Goal: Information Seeking & Learning: Find specific page/section

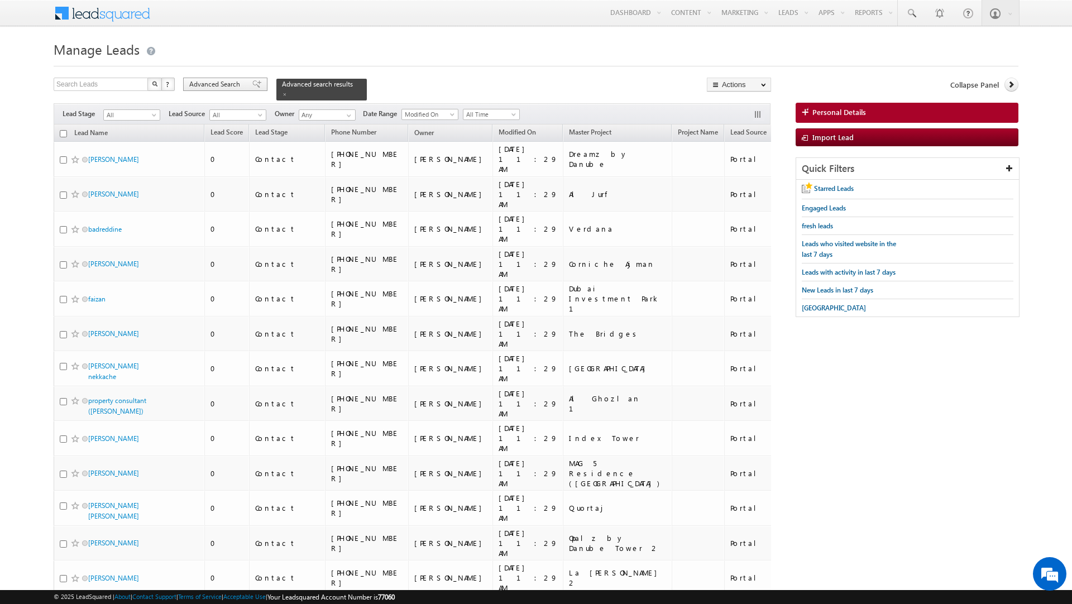
click at [220, 85] on span "Advanced Search" at bounding box center [216, 84] width 54 height 10
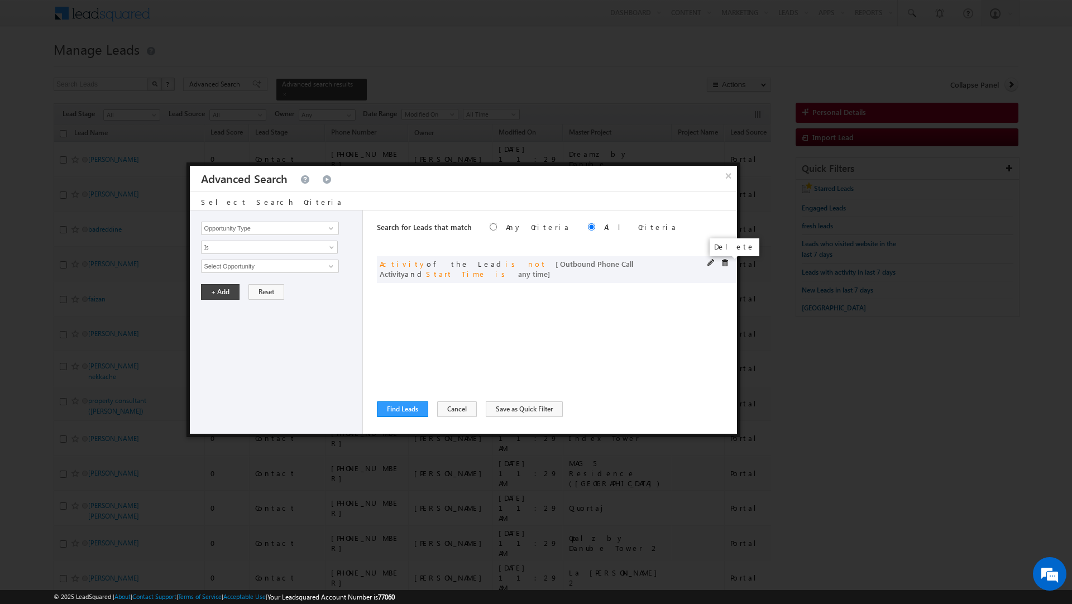
click at [722, 263] on span at bounding box center [725, 263] width 8 height 8
click at [291, 225] on input "Opportunity Type" at bounding box center [269, 228] width 137 height 13
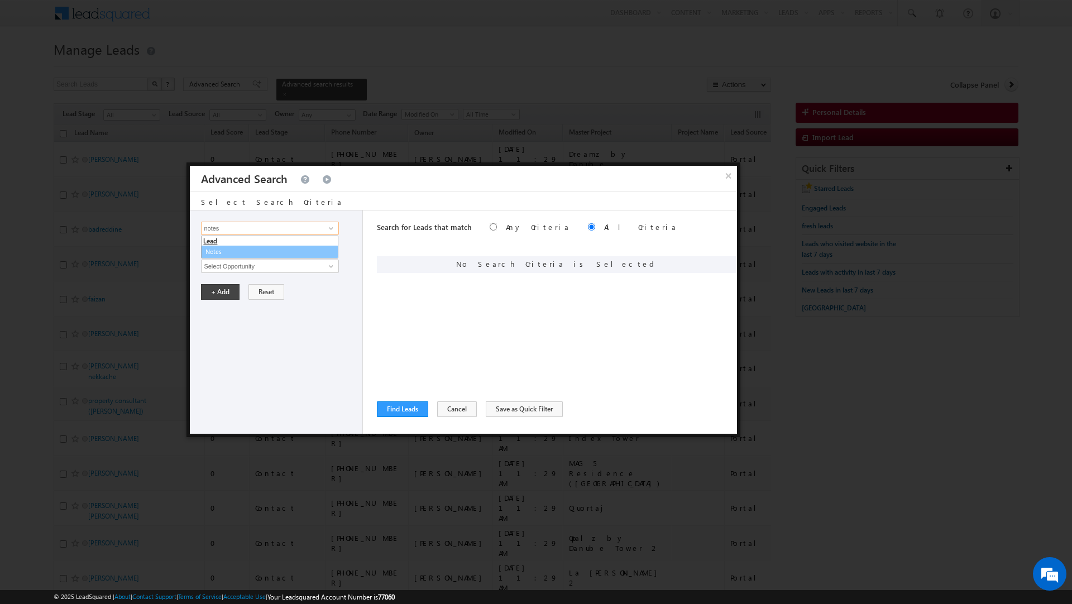
click at [217, 250] on link "Notes" at bounding box center [269, 252] width 137 height 13
type input "Notes"
click at [217, 250] on span "Is" at bounding box center [262, 247] width 121 height 10
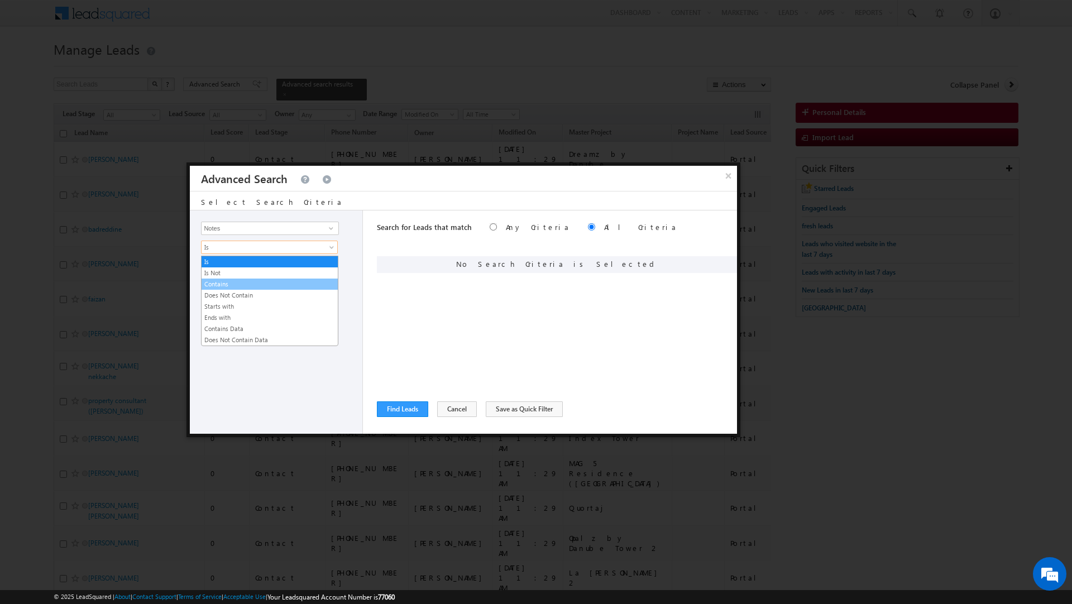
click at [216, 287] on link "Contains" at bounding box center [270, 284] width 136 height 10
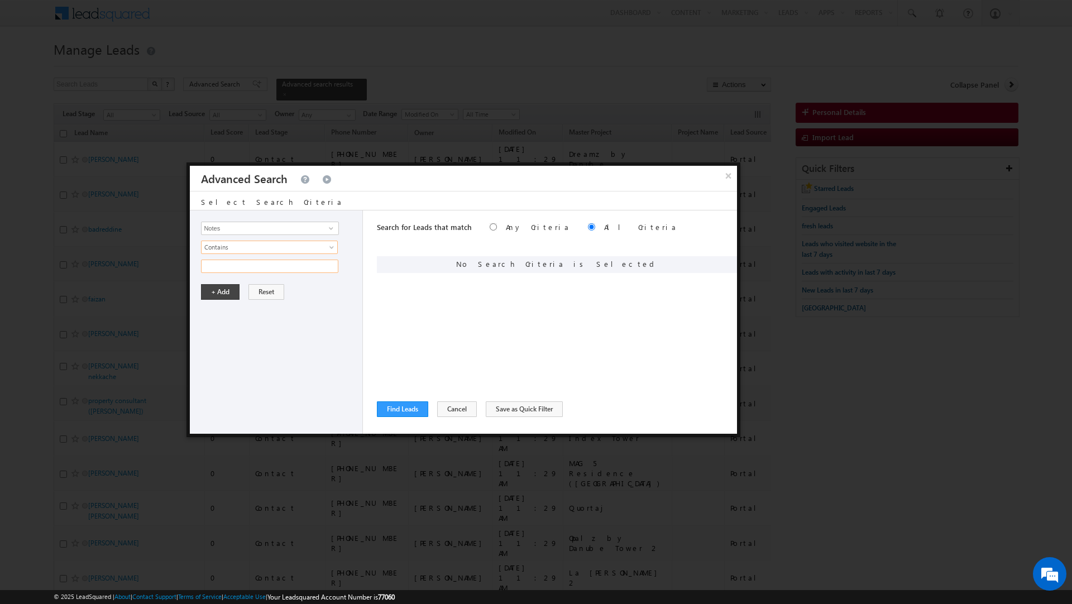
click at [216, 267] on input "text" at bounding box center [269, 266] width 137 height 13
type input "valley"
click at [219, 295] on button "+ Add" at bounding box center [220, 292] width 39 height 16
click at [405, 408] on button "Find Leads" at bounding box center [402, 409] width 51 height 16
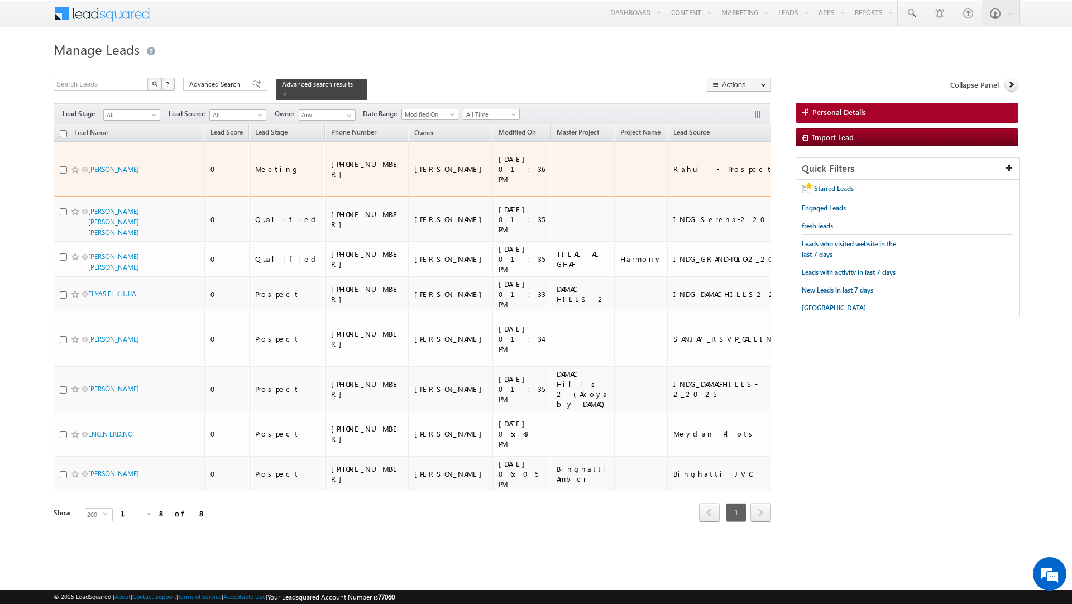
click at [673, 167] on div "Rahul - Prospects" at bounding box center [735, 169] width 124 height 10
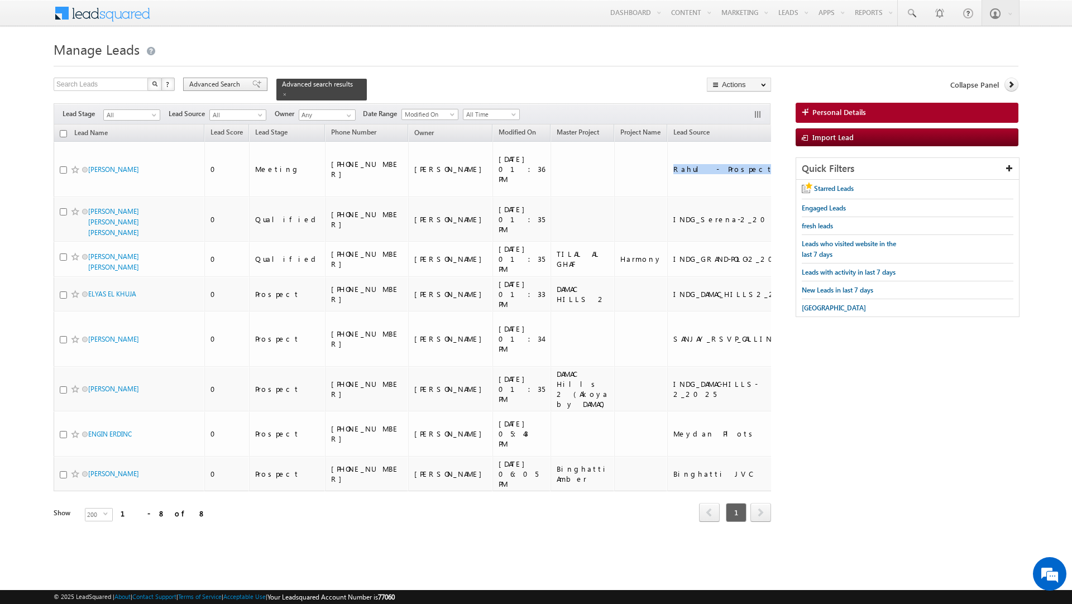
click at [220, 86] on span "Advanced Search" at bounding box center [216, 84] width 54 height 10
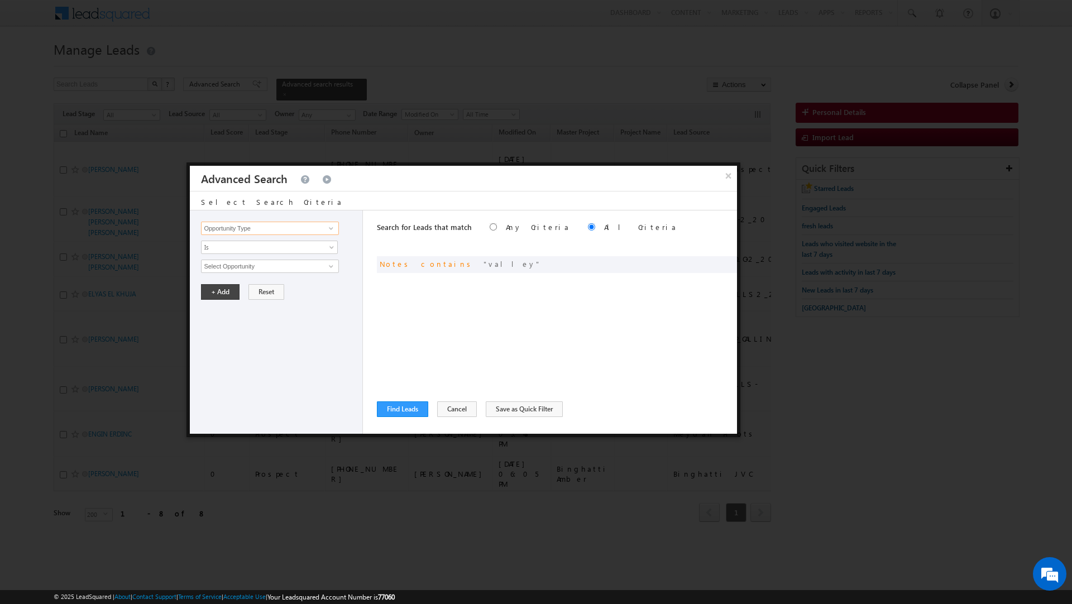
click at [228, 230] on input "Opportunity Type" at bounding box center [269, 228] width 137 height 13
click at [224, 312] on link "Lead Source" at bounding box center [269, 309] width 137 height 13
type input "Lead Source"
click at [221, 270] on span "None Selected" at bounding box center [265, 266] width 127 height 12
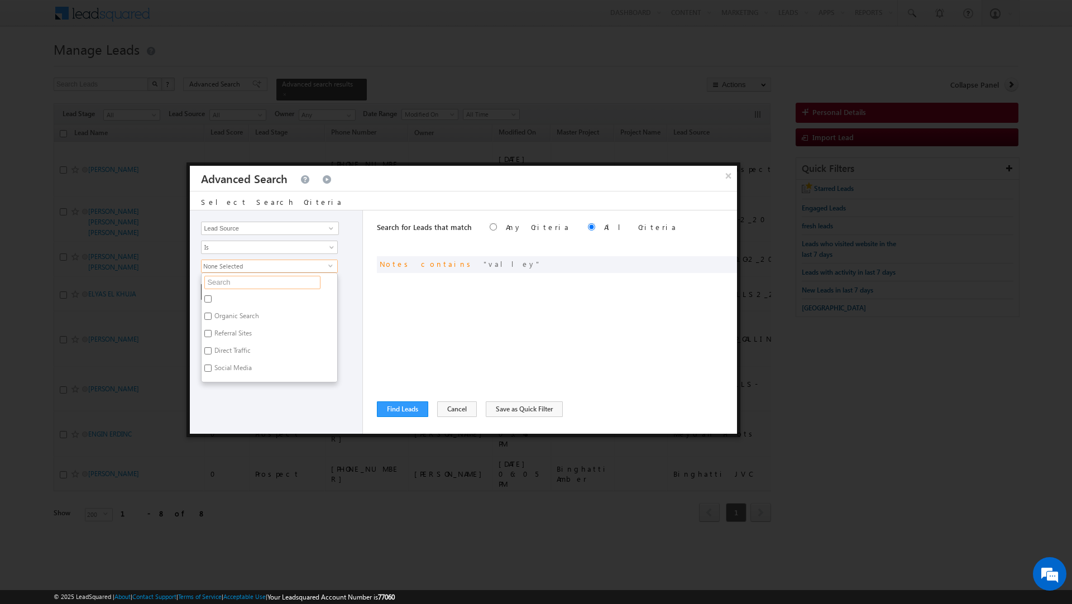
click at [218, 286] on input "text" at bounding box center [262, 282] width 116 height 13
type input "rahul"
click at [452, 409] on button "Cancel" at bounding box center [457, 409] width 40 height 16
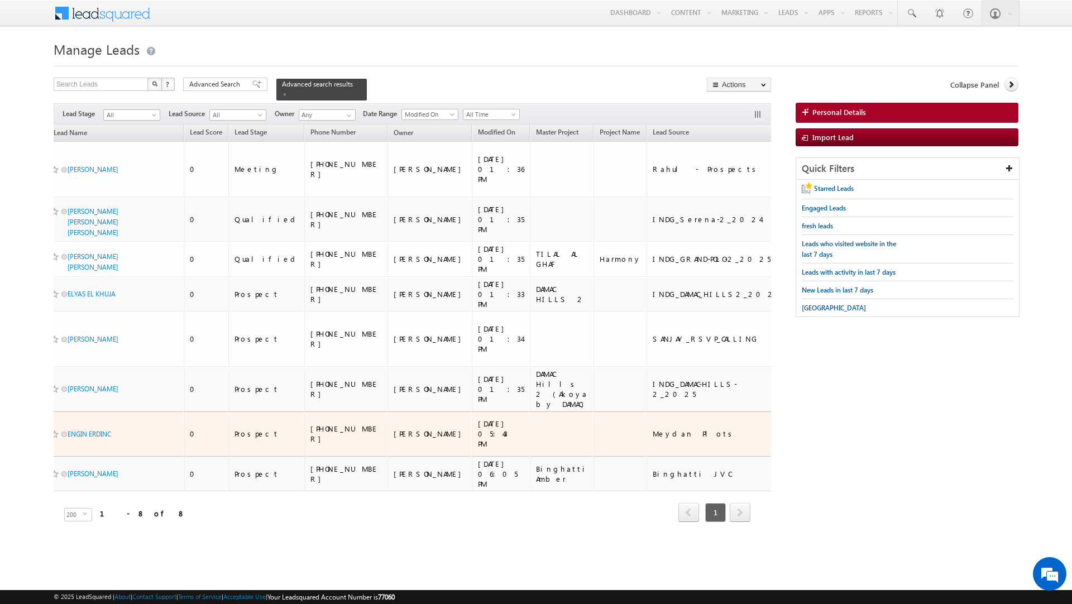
scroll to position [0, 23]
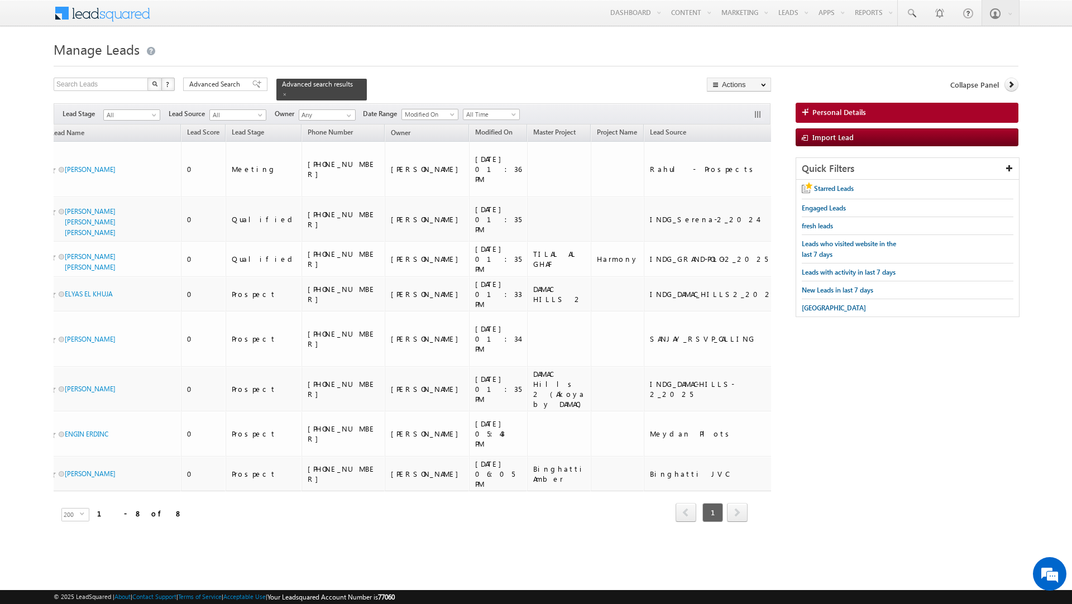
click at [515, 575] on html "Menu [PERSON_NAME] [PERSON_NAME][PERSON_NAME] it@in dglob [DOMAIN_NAME]" at bounding box center [536, 290] width 1072 height 581
click at [238, 82] on span "Advanced Search" at bounding box center [216, 84] width 54 height 10
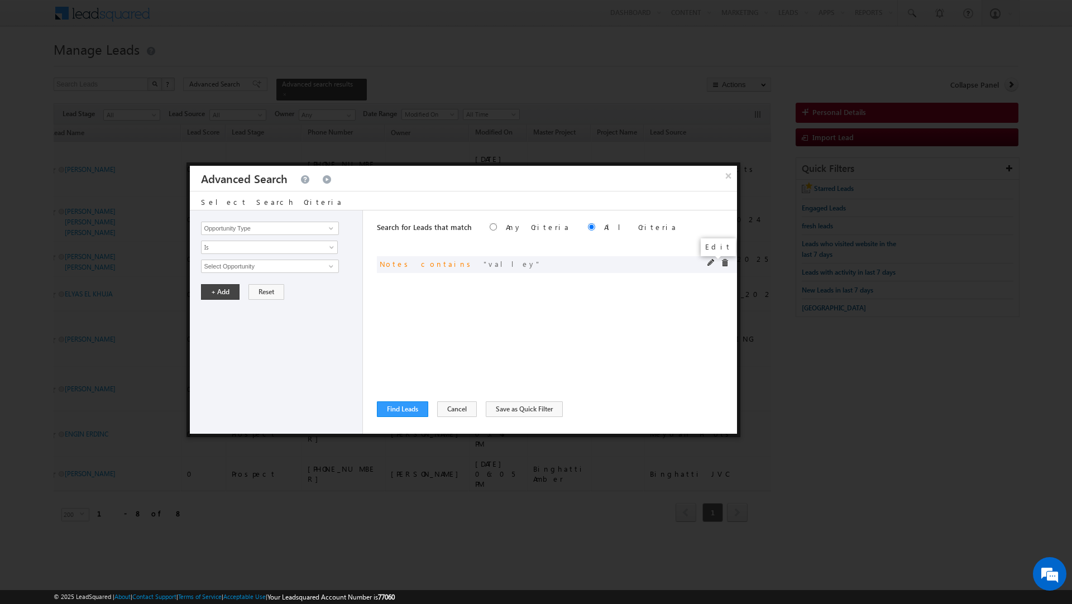
click at [708, 262] on span at bounding box center [711, 263] width 8 height 8
click at [216, 267] on input "valley" at bounding box center [269, 266] width 137 height 13
type input "townhouse"
click at [210, 291] on button "+ Add" at bounding box center [220, 292] width 39 height 16
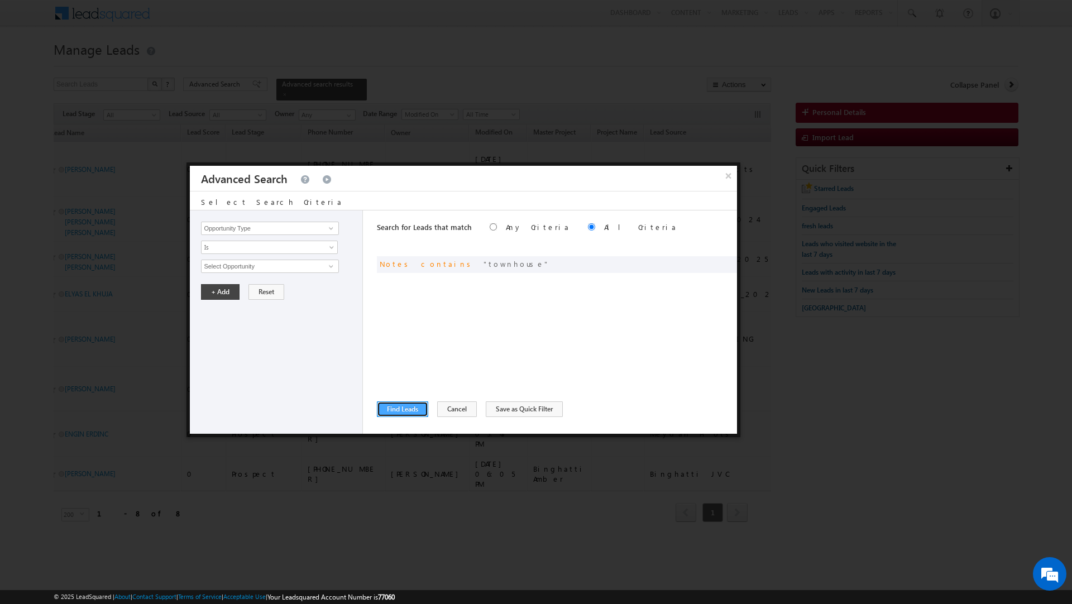
click at [397, 409] on button "Find Leads" at bounding box center [402, 409] width 51 height 16
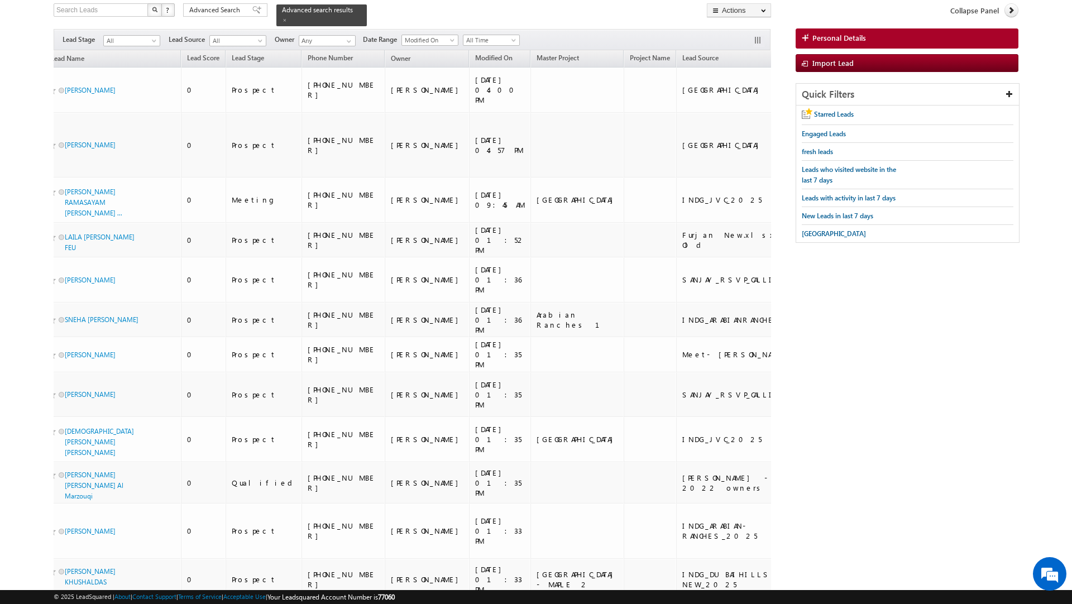
scroll to position [0, 0]
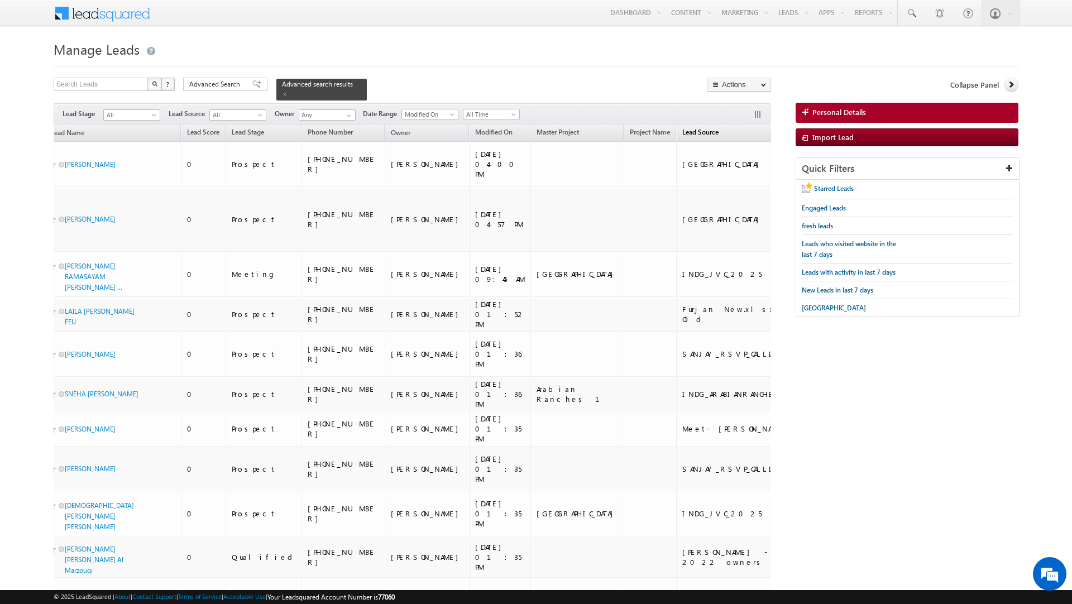
click at [682, 128] on span "Lead Source" at bounding box center [700, 132] width 36 height 8
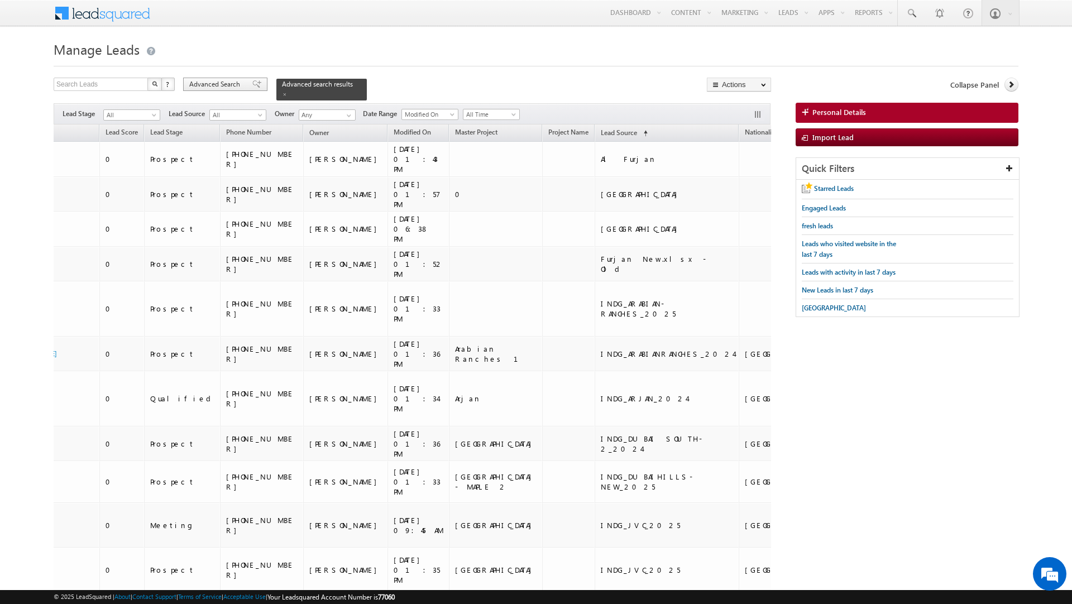
click at [233, 86] on span "Advanced Search" at bounding box center [216, 84] width 54 height 10
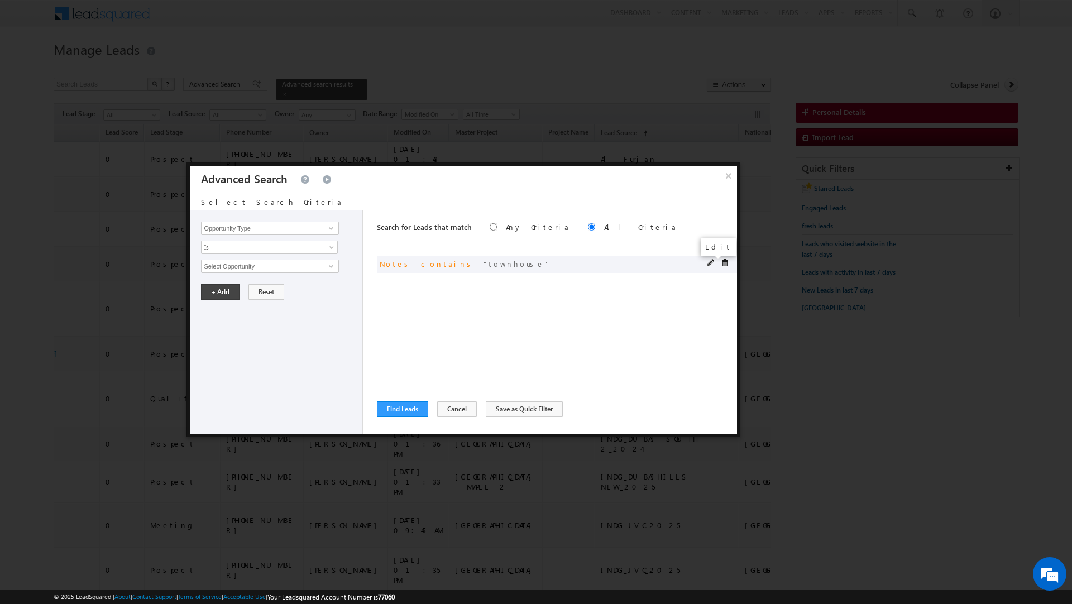
click at [710, 265] on span at bounding box center [711, 263] width 8 height 8
click at [219, 266] on input "townhouse" at bounding box center [269, 266] width 137 height 13
type input "b"
type input "villa"
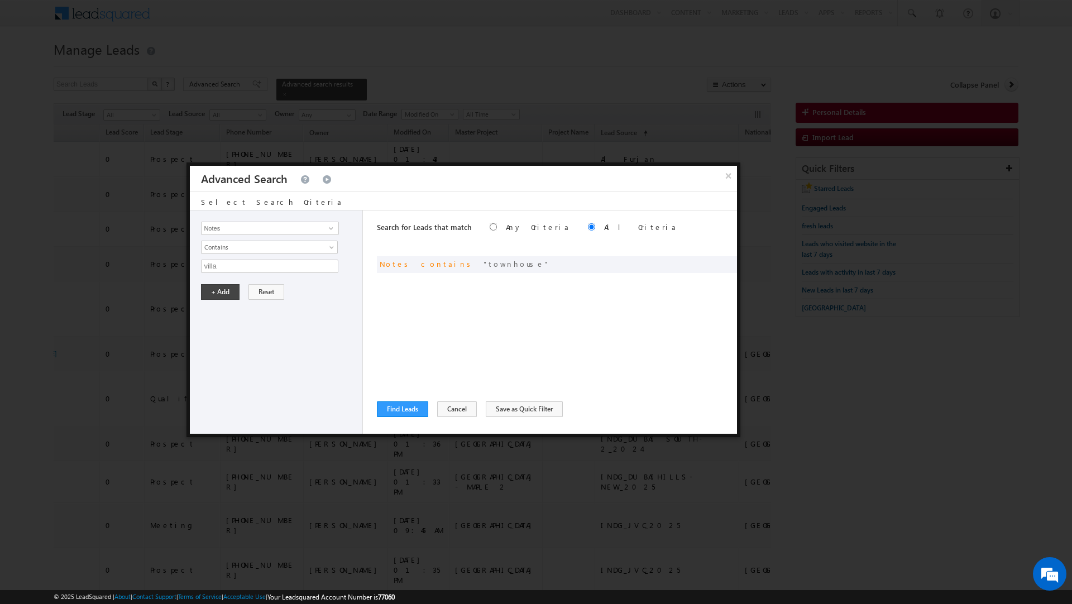
click at [219, 304] on div "Opportunity Type Lead Activity Task Sales Group Prospect Id Address 1 Address 2…" at bounding box center [276, 322] width 173 height 223
click at [213, 290] on button "+ Add" at bounding box center [220, 292] width 39 height 16
click at [394, 408] on button "Find Leads" at bounding box center [402, 409] width 51 height 16
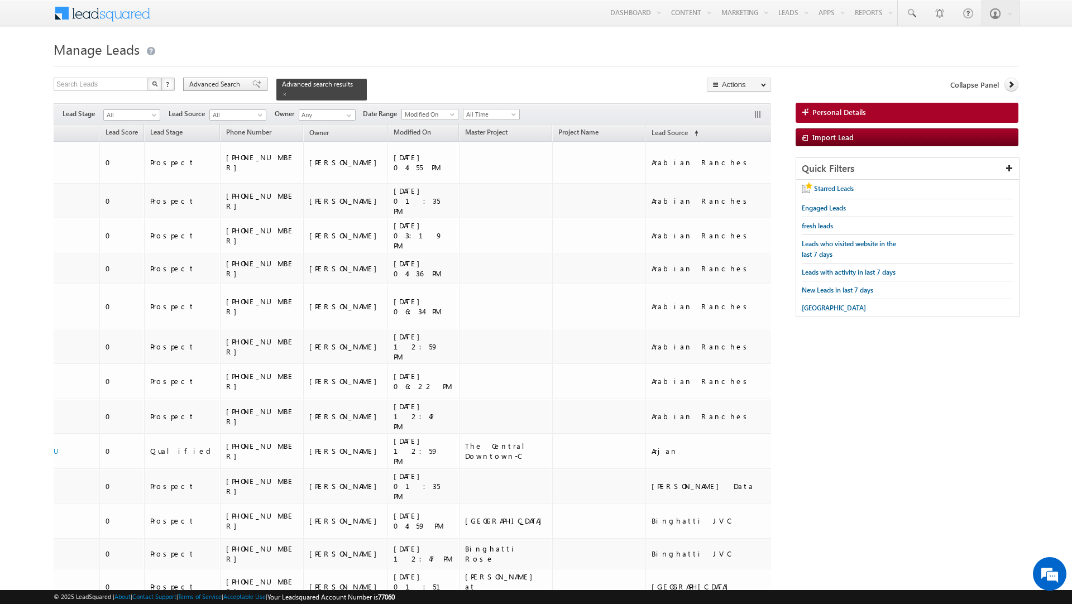
click at [233, 83] on span "Advanced Search" at bounding box center [216, 84] width 54 height 10
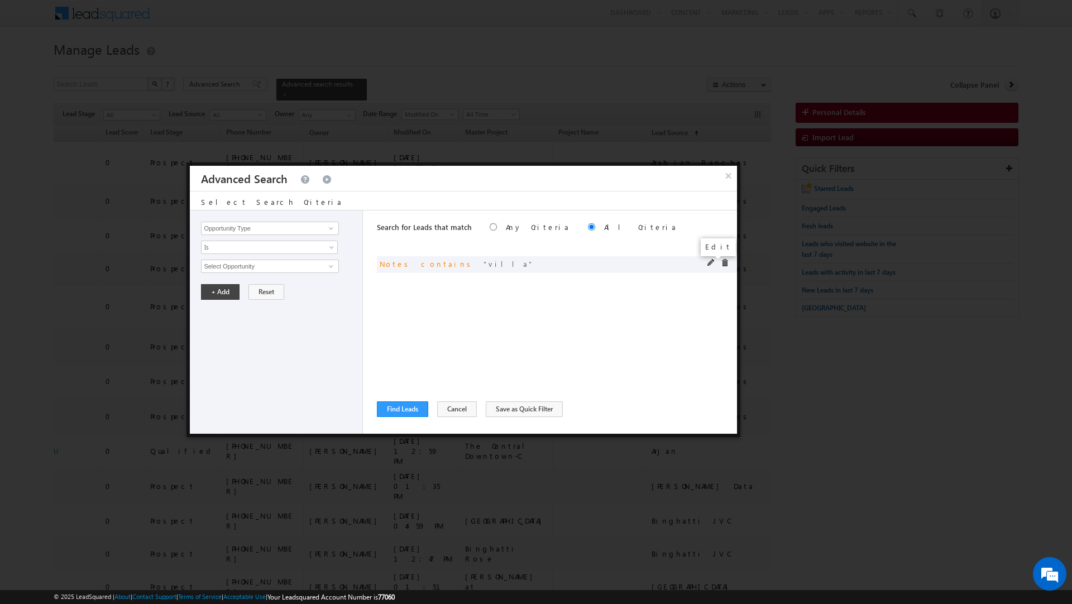
click at [709, 264] on span at bounding box center [711, 263] width 8 height 8
click at [205, 270] on input "villa" at bounding box center [269, 266] width 137 height 13
type input "investor"
click at [213, 290] on button "+ Add" at bounding box center [220, 292] width 39 height 16
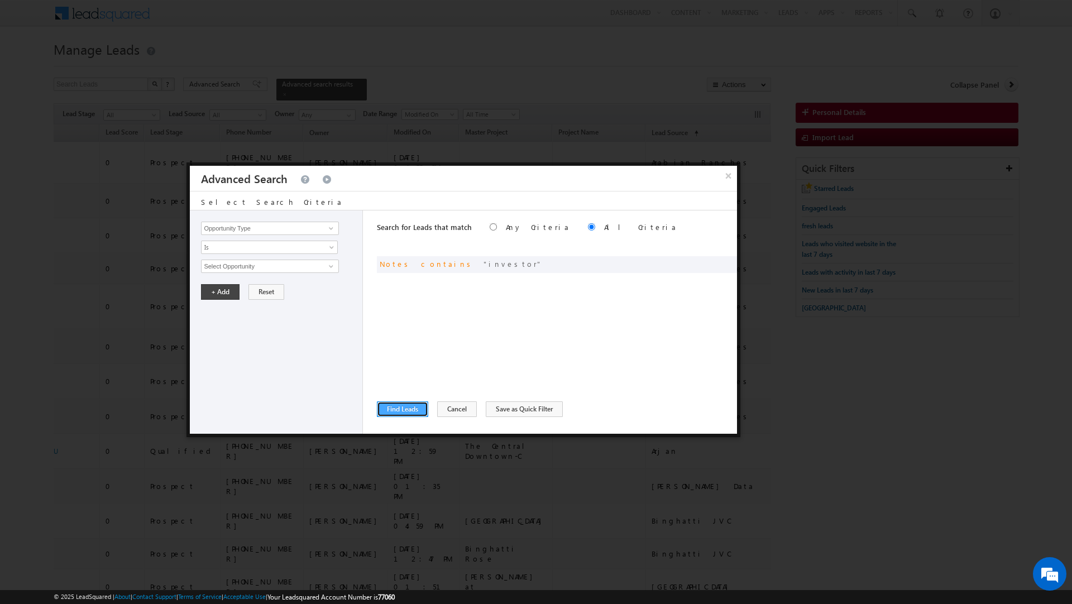
click at [403, 408] on button "Find Leads" at bounding box center [402, 409] width 51 height 16
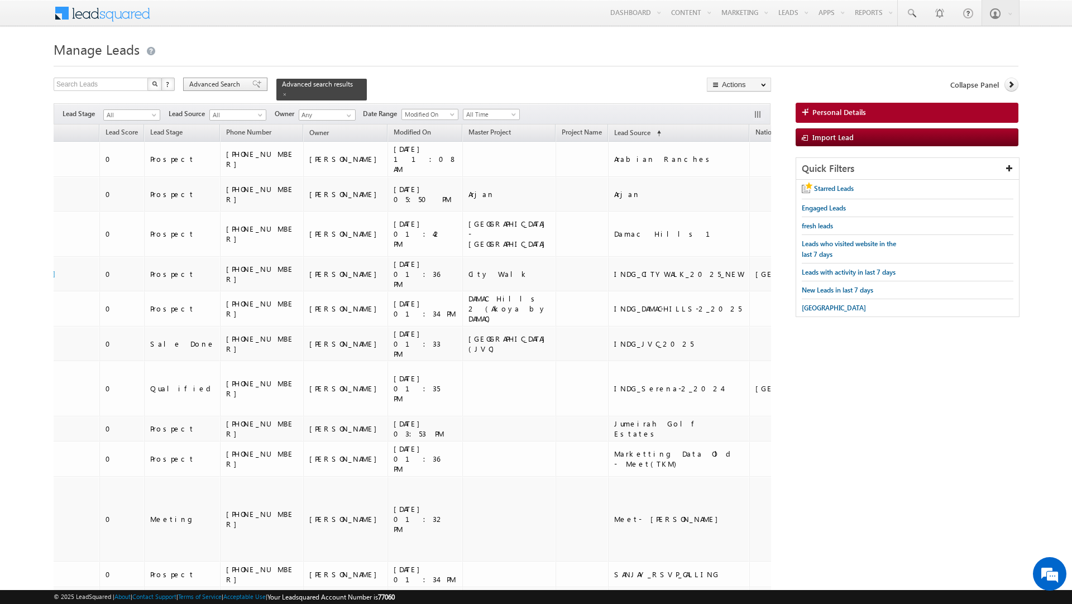
click at [223, 83] on span "Advanced Search" at bounding box center [216, 84] width 54 height 10
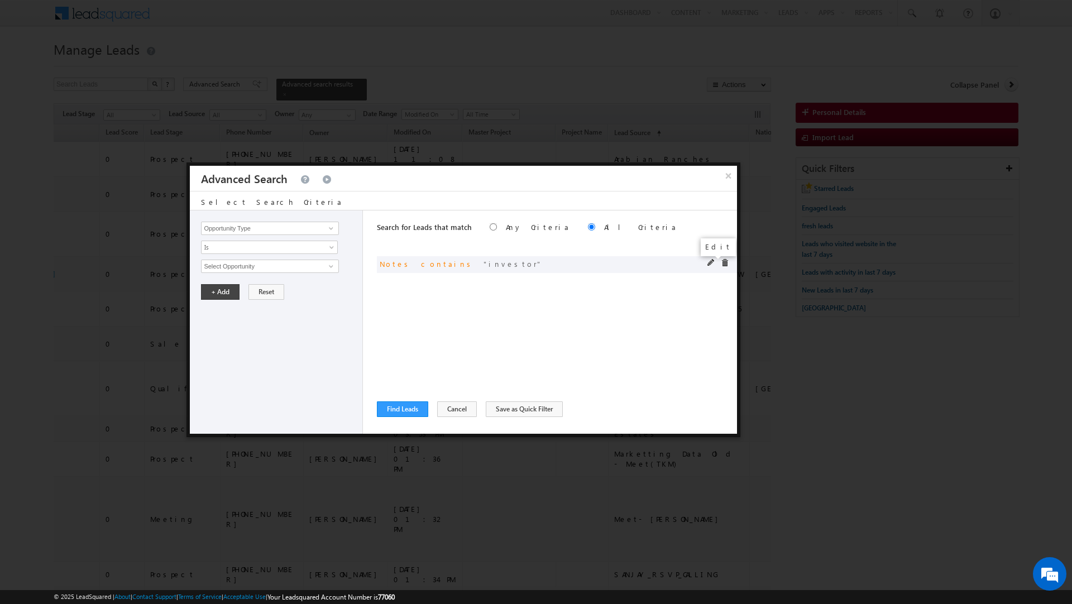
click at [708, 262] on span at bounding box center [711, 263] width 8 height 8
click at [224, 265] on input "investor" at bounding box center [269, 266] width 137 height 13
type input "1 million"
click at [219, 291] on button "+ Add" at bounding box center [220, 292] width 39 height 16
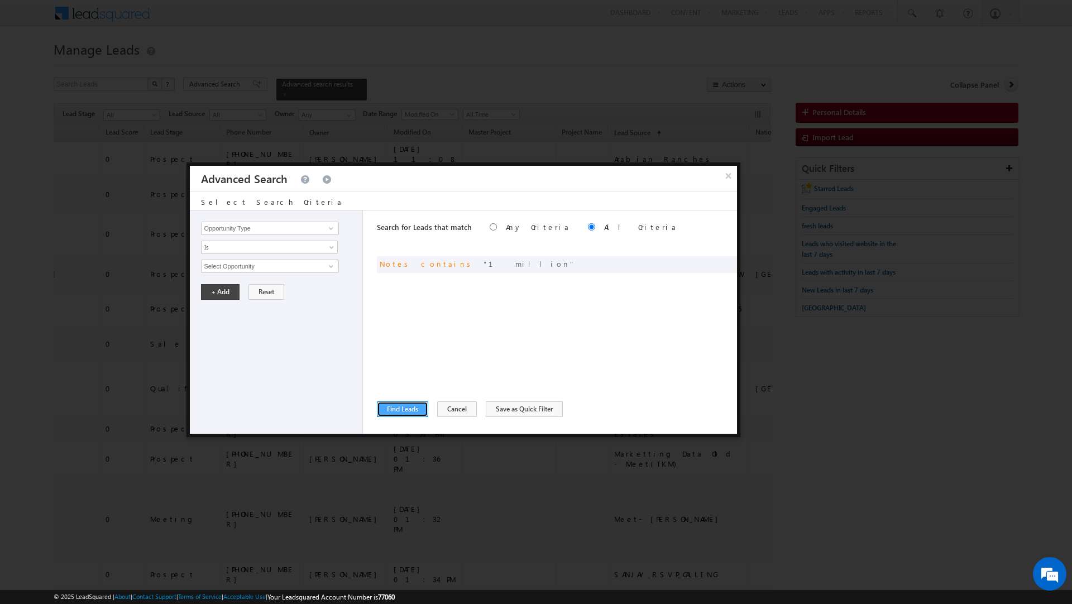
click at [394, 407] on button "Find Leads" at bounding box center [402, 409] width 51 height 16
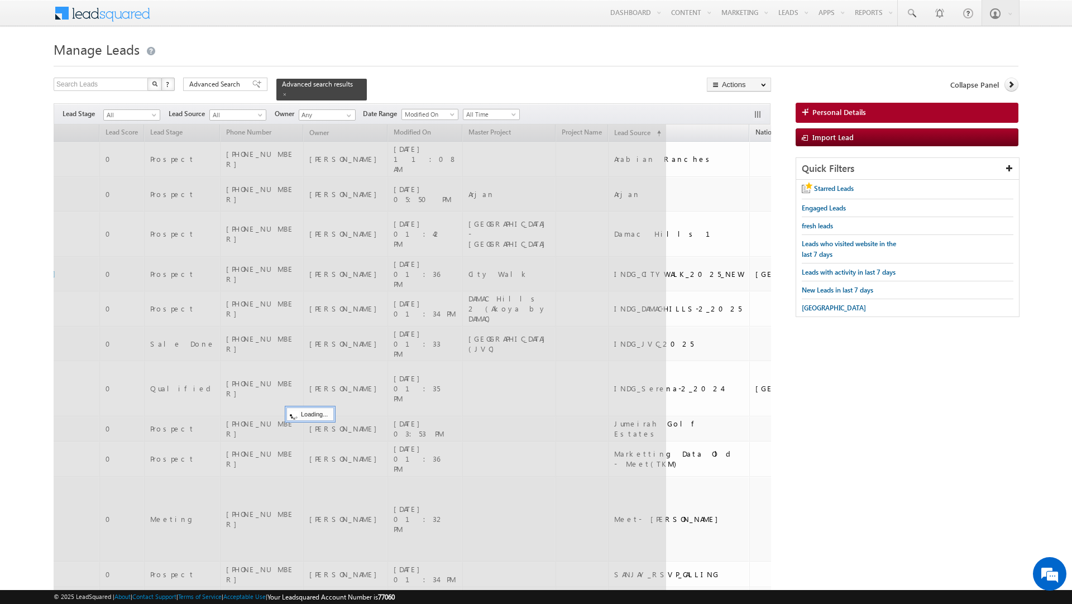
scroll to position [0, 99]
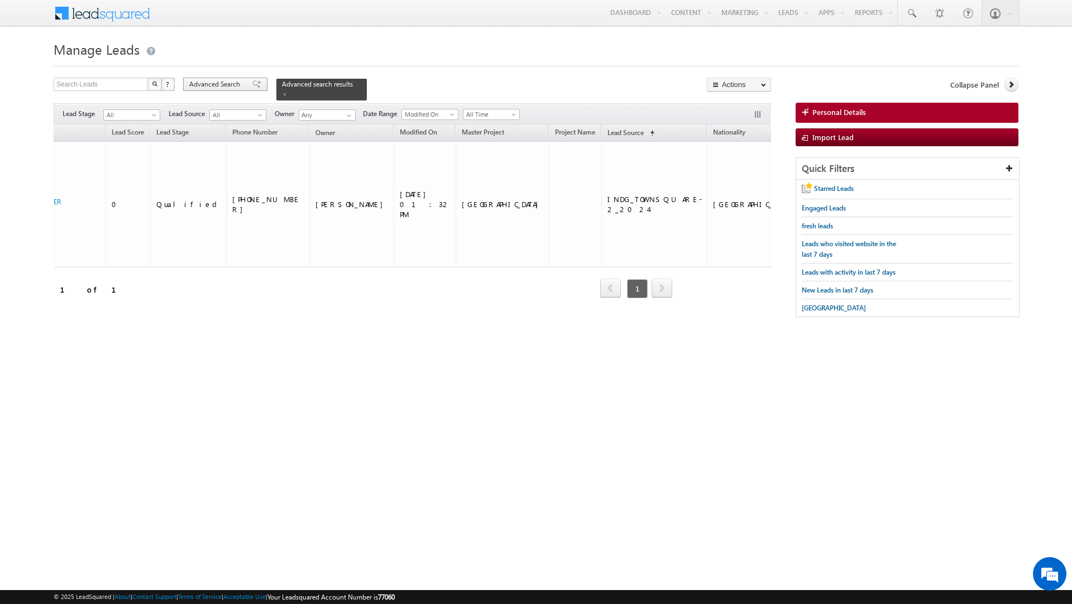
click at [225, 84] on span "Advanced Search" at bounding box center [216, 84] width 54 height 10
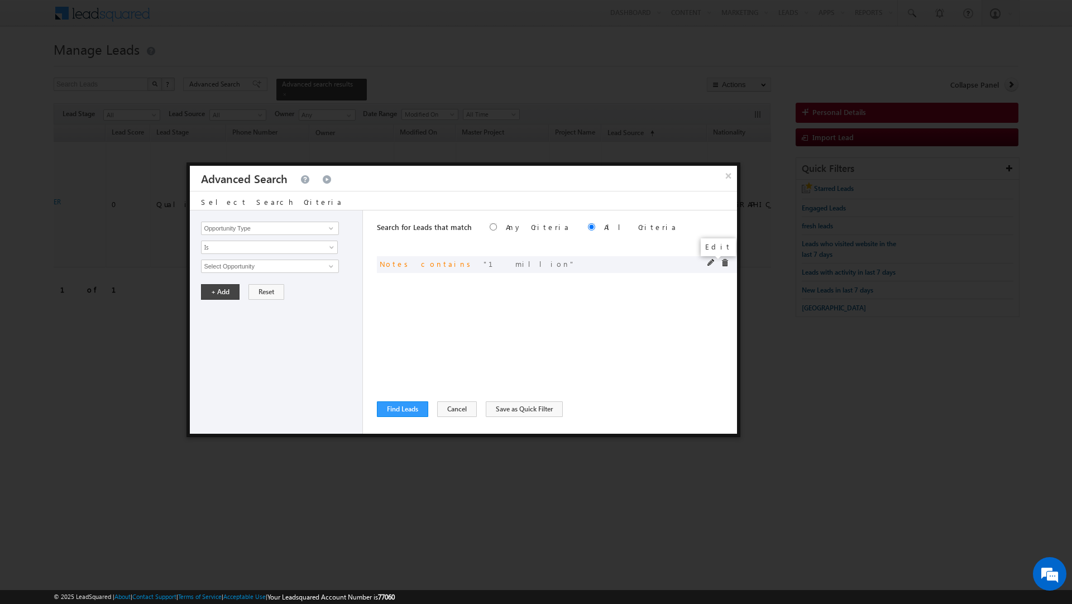
click at [710, 261] on span at bounding box center [711, 263] width 8 height 8
click at [217, 273] on input "1 million" at bounding box center [269, 266] width 137 height 13
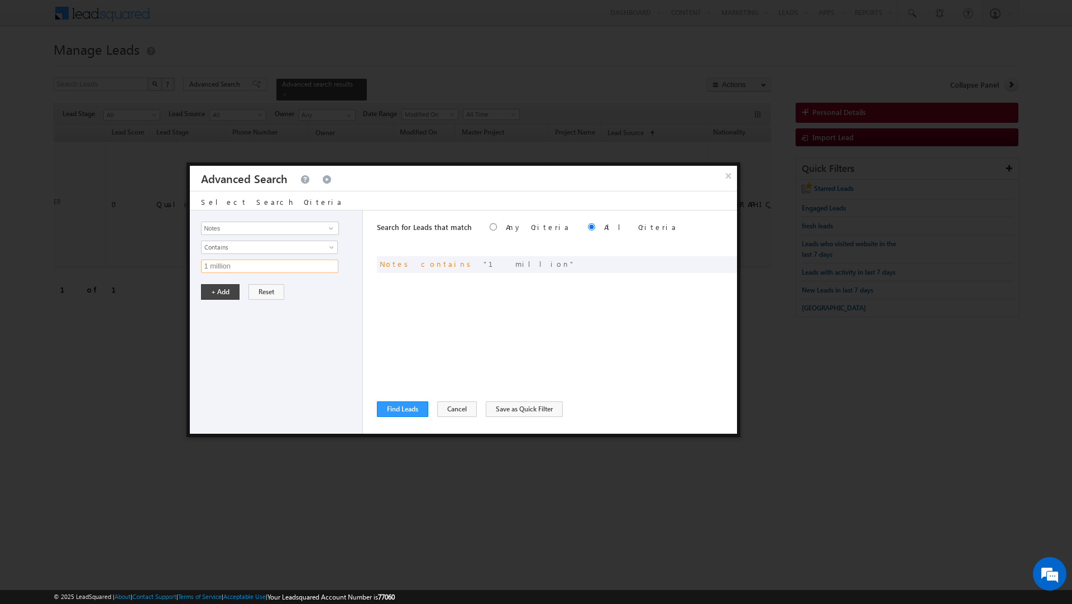
click at [217, 273] on input "1 million" at bounding box center [269, 266] width 137 height 13
type input "data"
click at [224, 298] on button "+ Add" at bounding box center [220, 292] width 39 height 16
click at [397, 407] on button "Find Leads" at bounding box center [402, 409] width 51 height 16
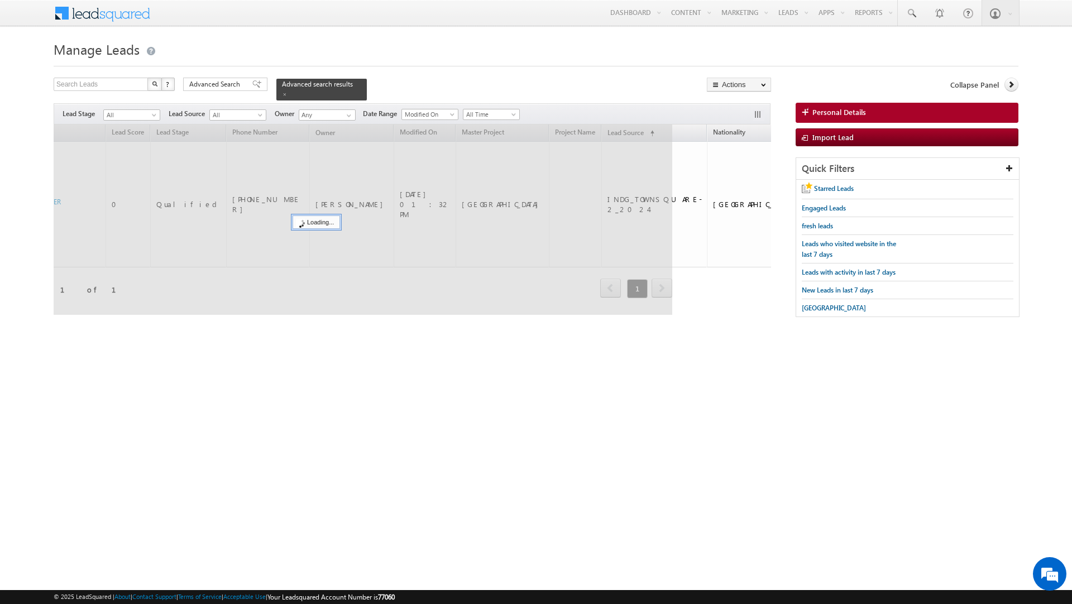
scroll to position [0, 0]
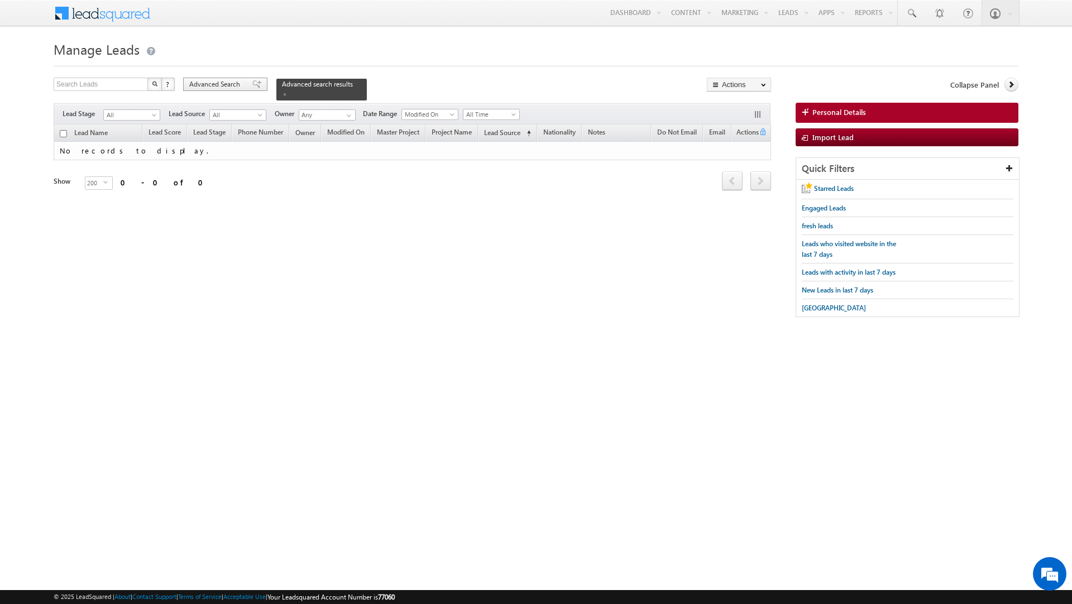
click at [229, 83] on span "Advanced Search" at bounding box center [216, 84] width 54 height 10
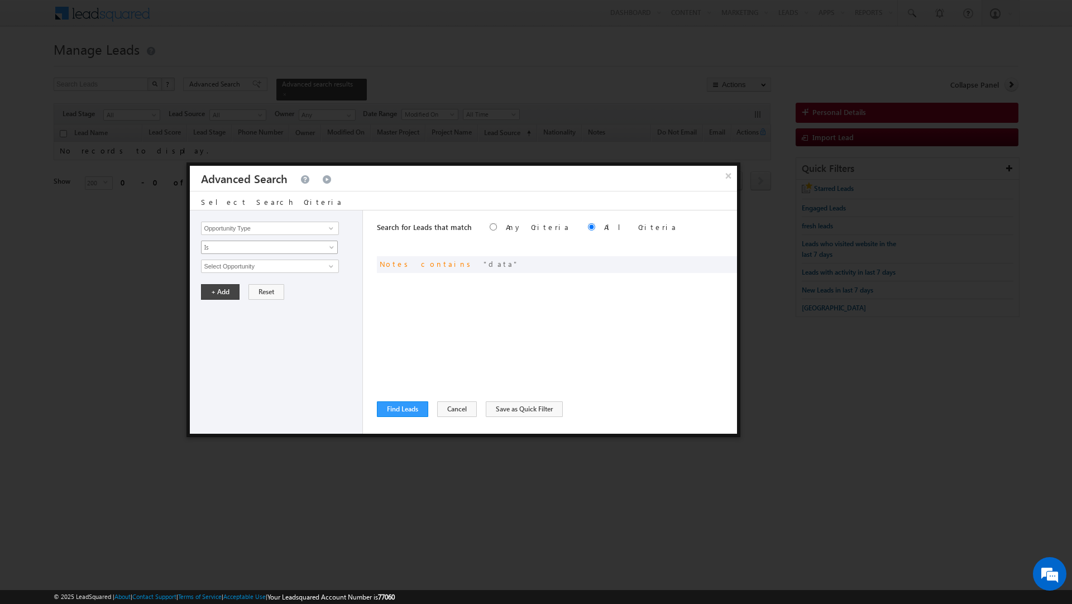
click at [294, 241] on link "Is" at bounding box center [269, 247] width 137 height 13
click at [709, 260] on span at bounding box center [711, 263] width 8 height 8
click at [236, 248] on span "Contains" at bounding box center [262, 247] width 121 height 10
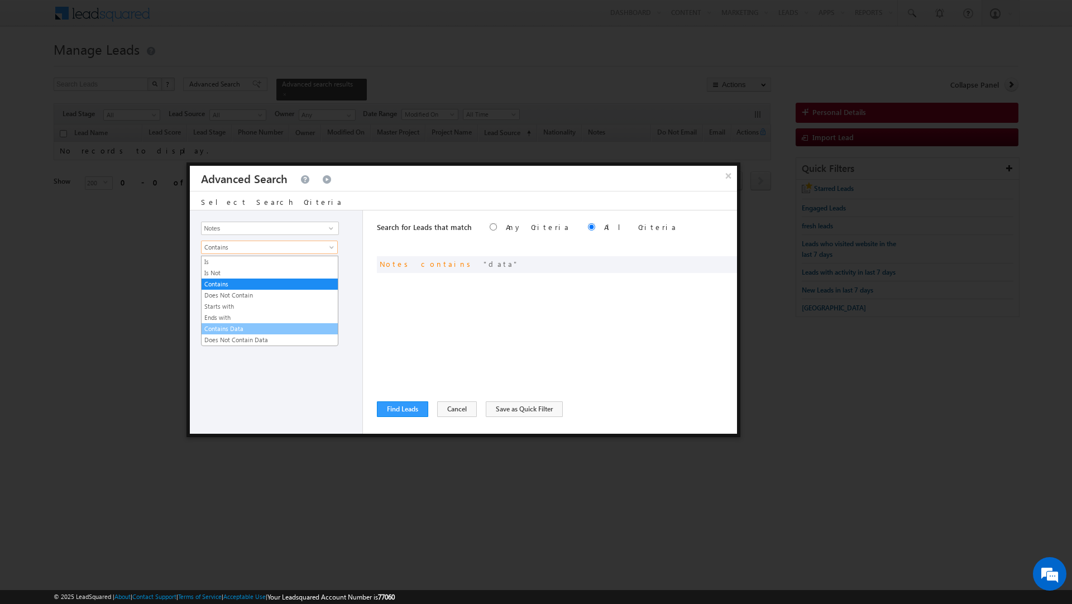
click at [247, 331] on link "Contains Data" at bounding box center [270, 329] width 136 height 10
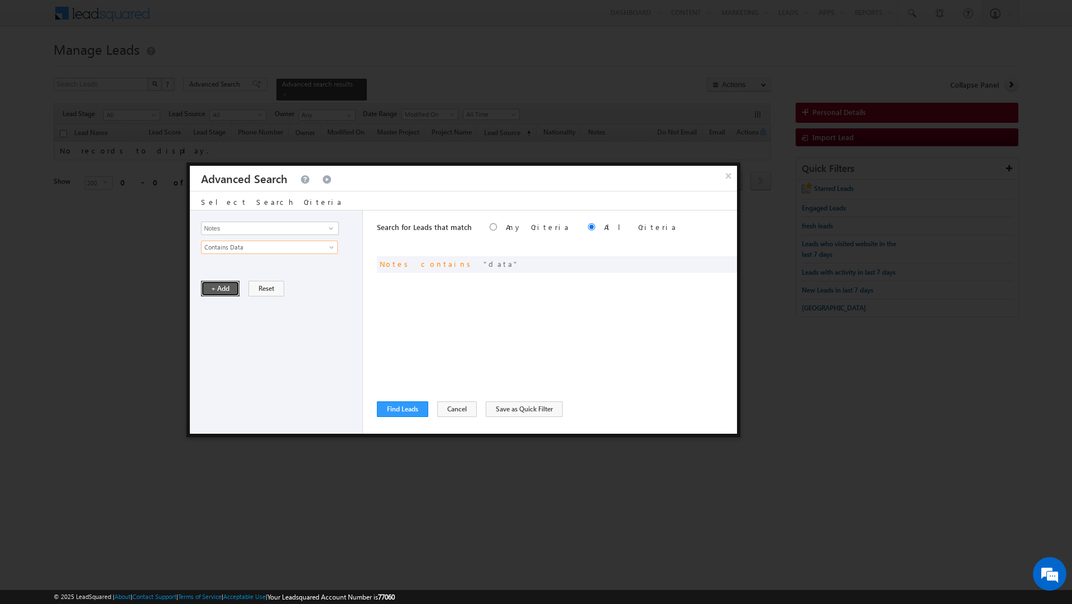
click at [229, 291] on button "+ Add" at bounding box center [220, 289] width 39 height 16
click at [407, 405] on button "Find Leads" at bounding box center [402, 409] width 51 height 16
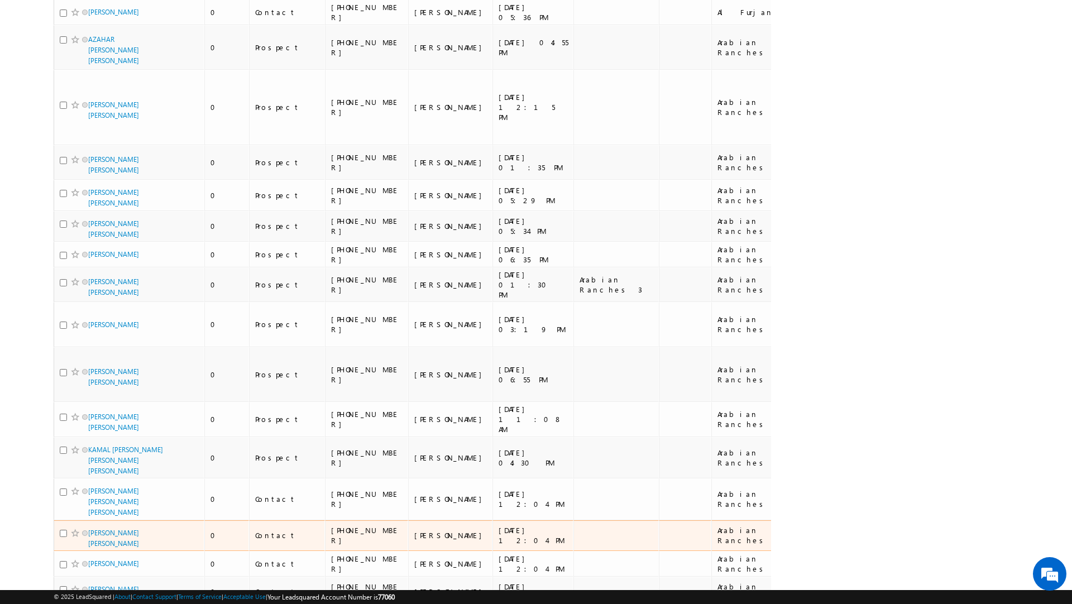
scroll to position [6232, 0]
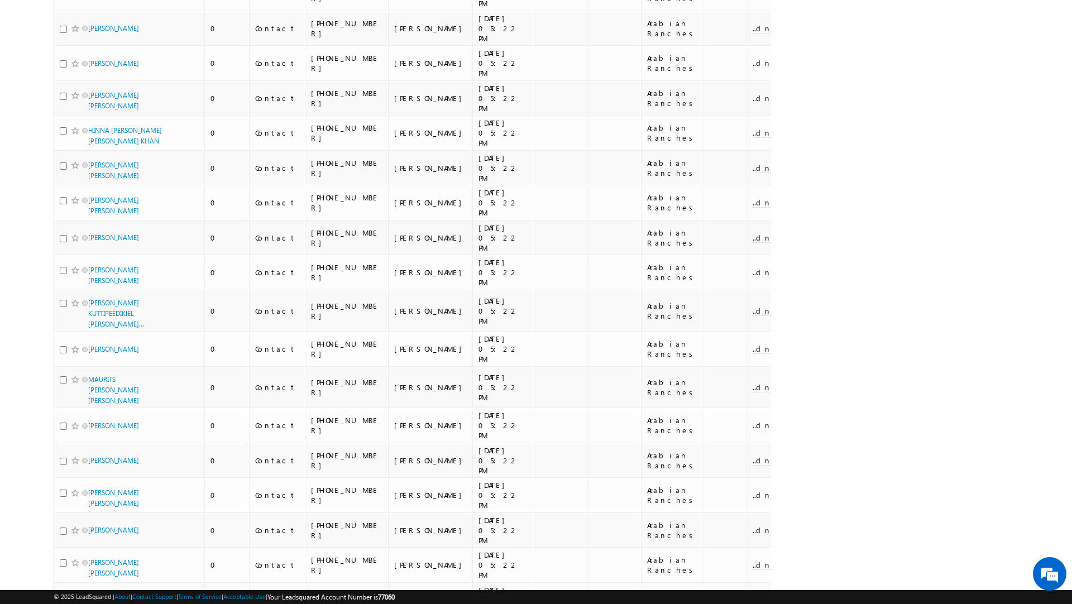
scroll to position [5685, 0]
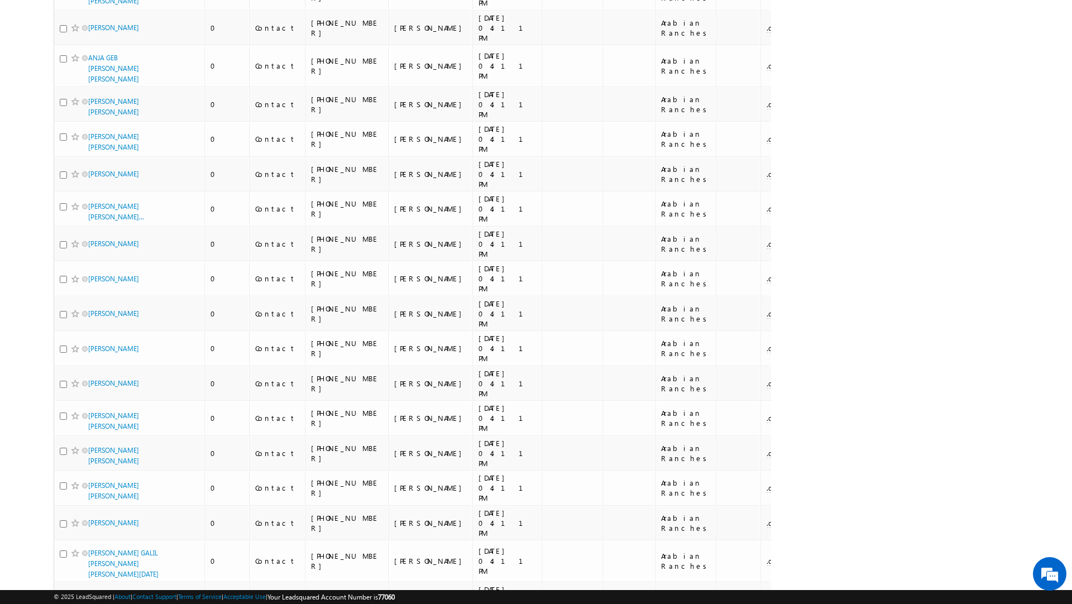
scroll to position [5877, 0]
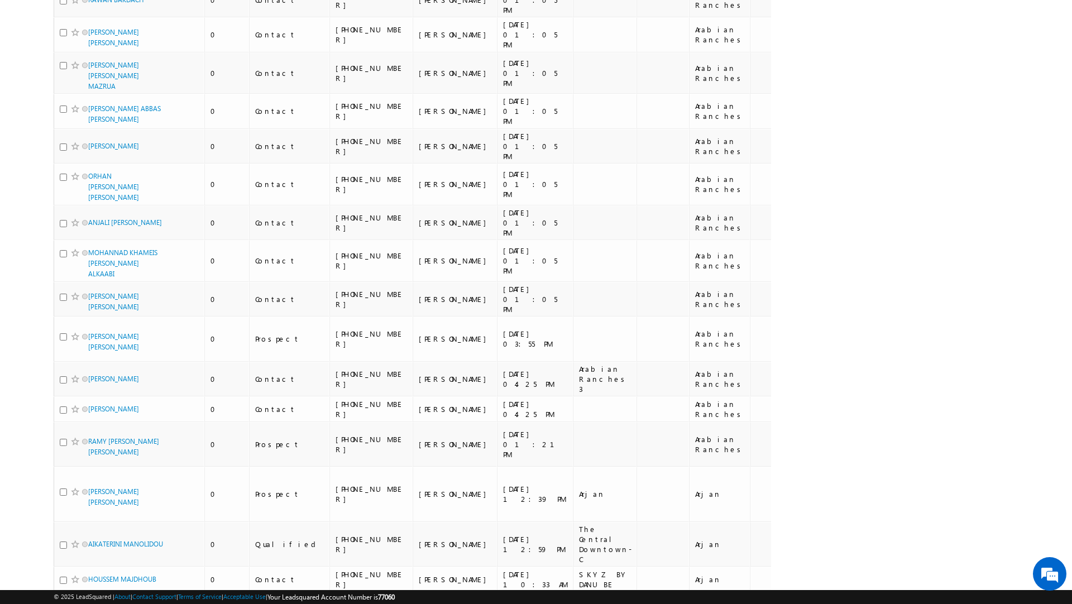
scroll to position [5944, 0]
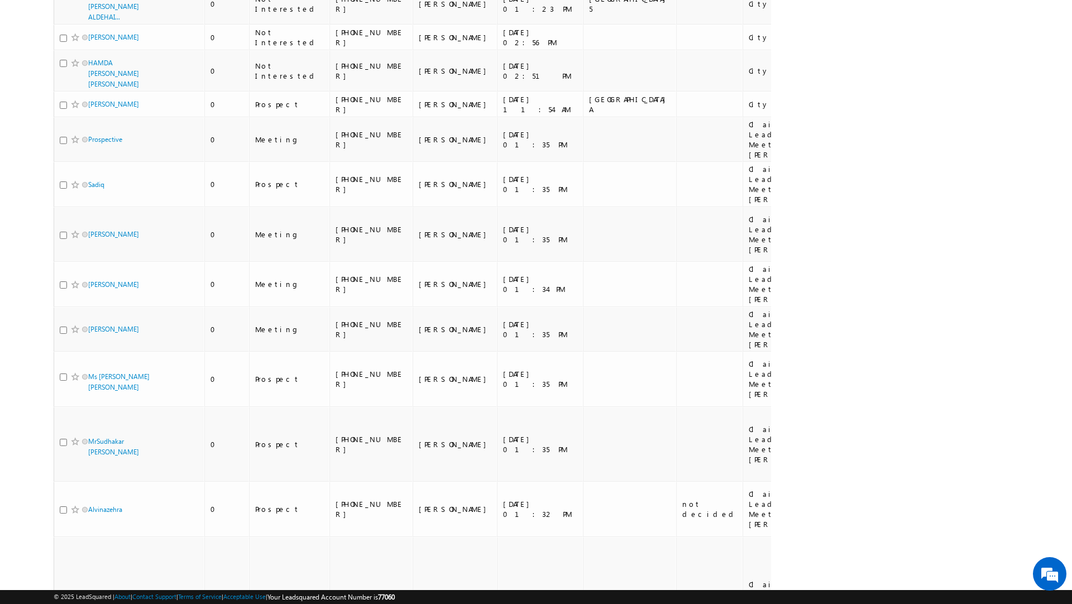
scroll to position [6458, 0]
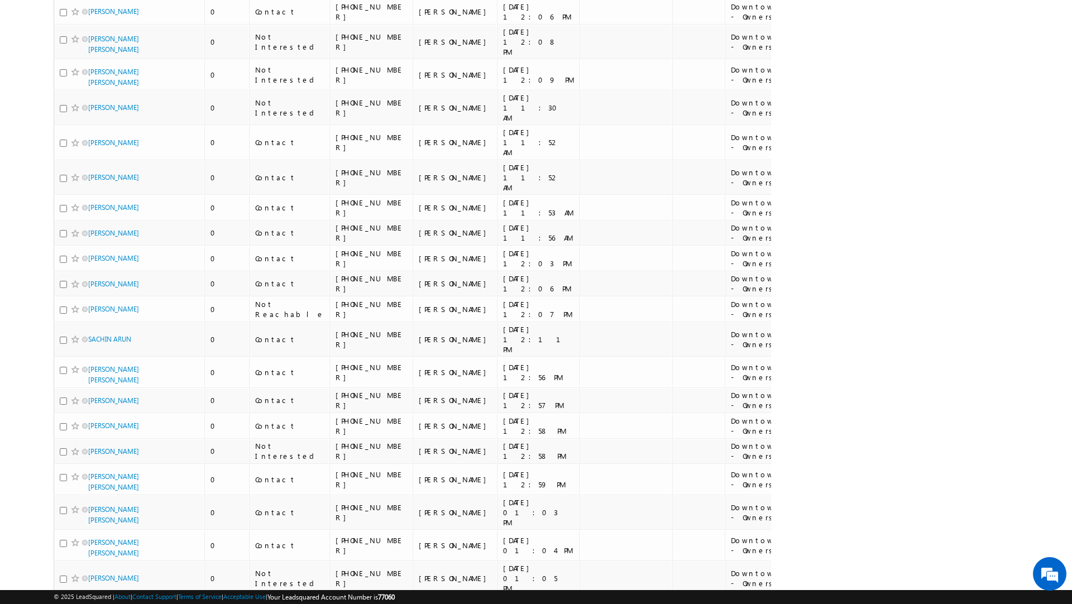
scroll to position [6094, 0]
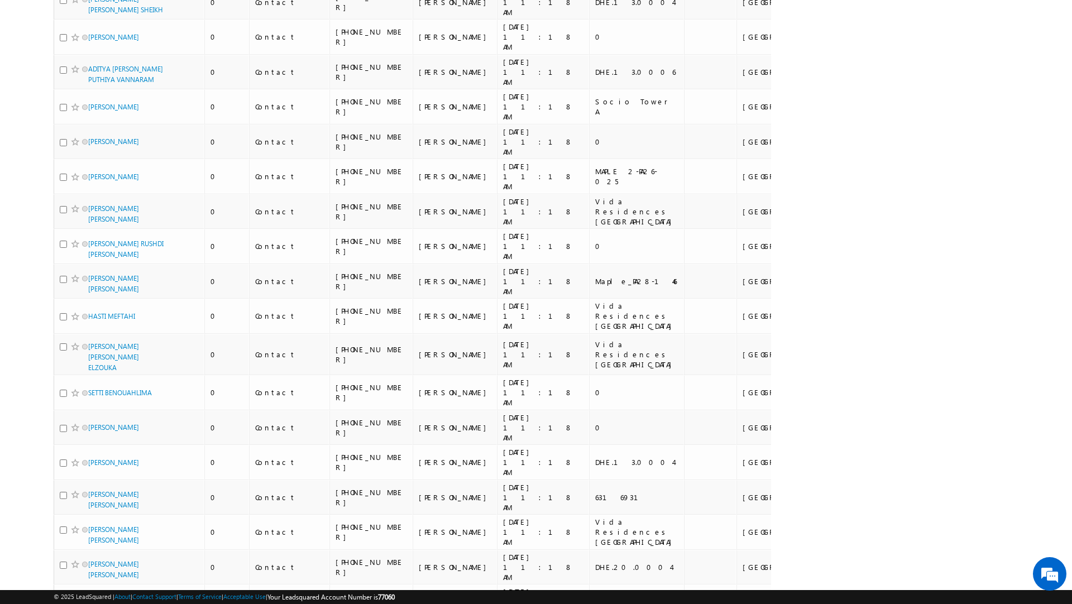
scroll to position [5865, 0]
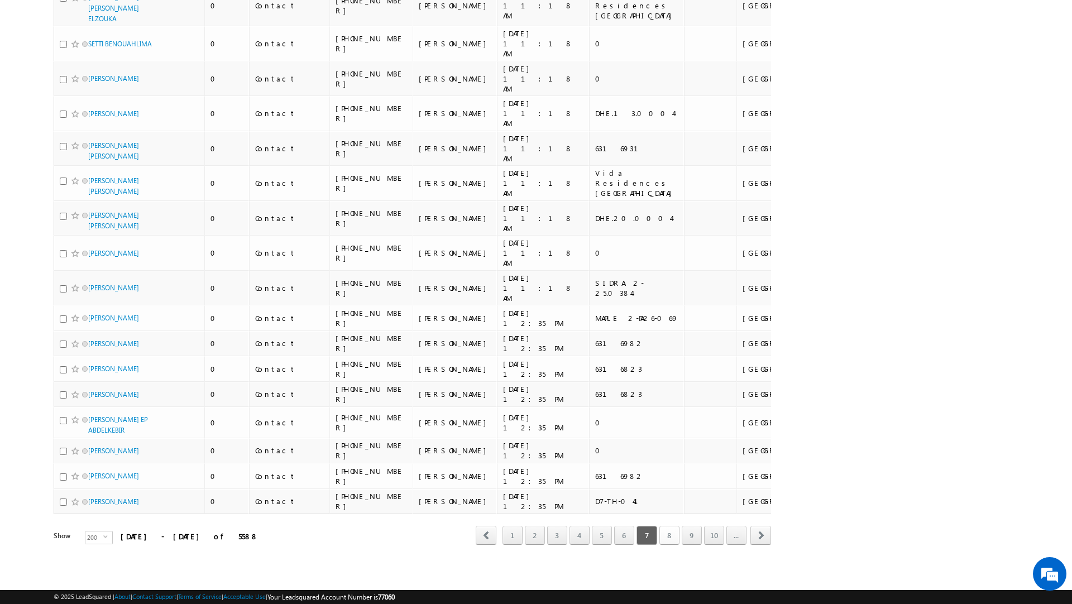
click at [665, 541] on link "8" at bounding box center [669, 535] width 20 height 19
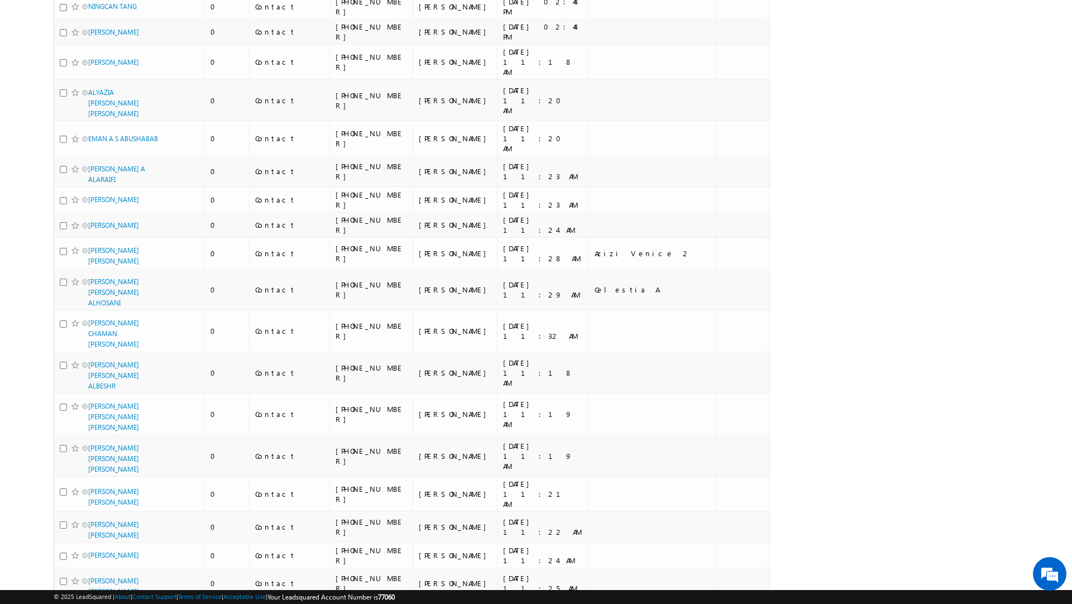
scroll to position [6404, 0]
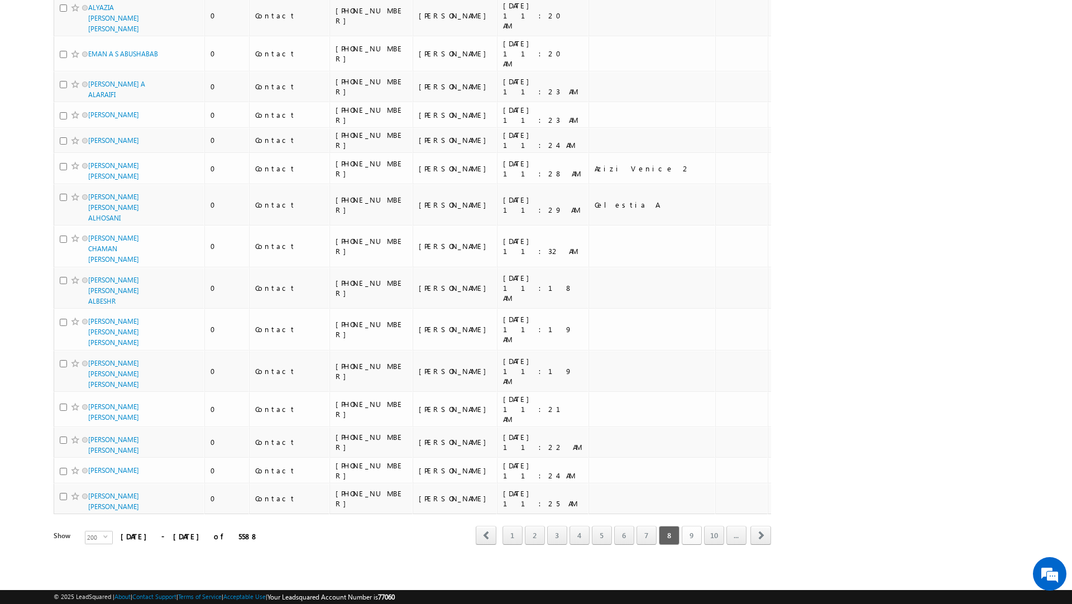
click at [686, 539] on link "9" at bounding box center [692, 535] width 20 height 19
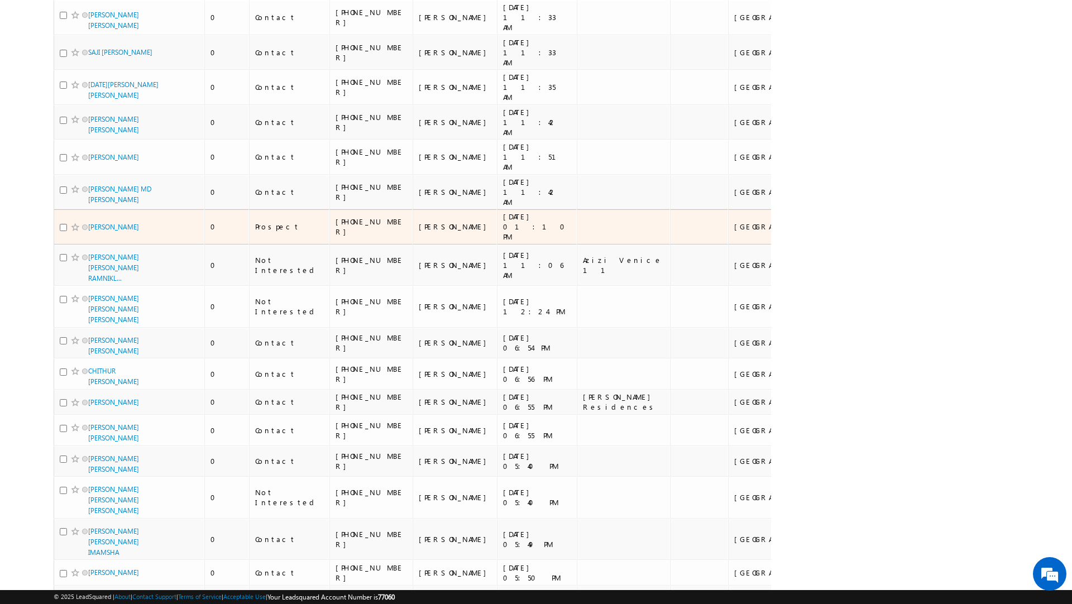
scroll to position [0, 0]
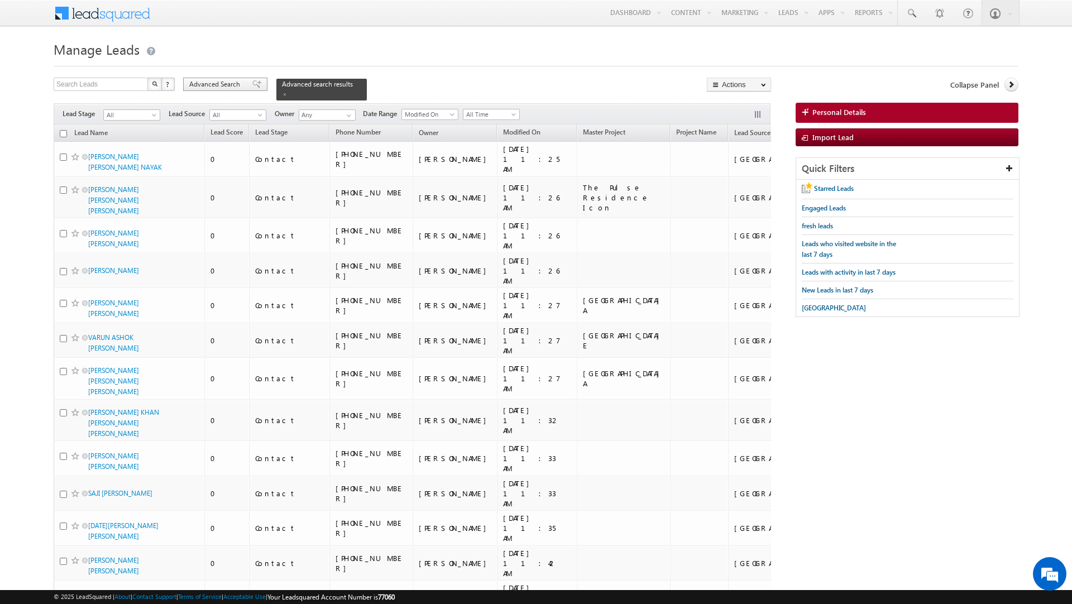
click at [216, 85] on span "Advanced Search" at bounding box center [216, 84] width 54 height 10
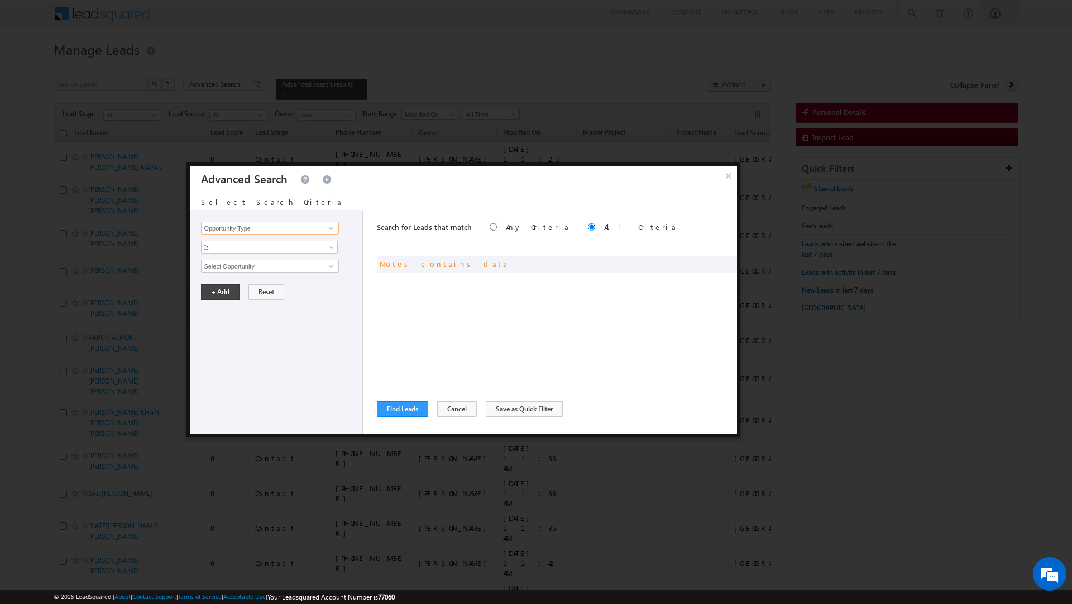
click at [239, 225] on input "Opportunity Type" at bounding box center [269, 228] width 137 height 13
click at [233, 312] on link "Notes" at bounding box center [269, 309] width 137 height 13
type input "Notes"
click at [226, 249] on span "Is" at bounding box center [262, 247] width 121 height 10
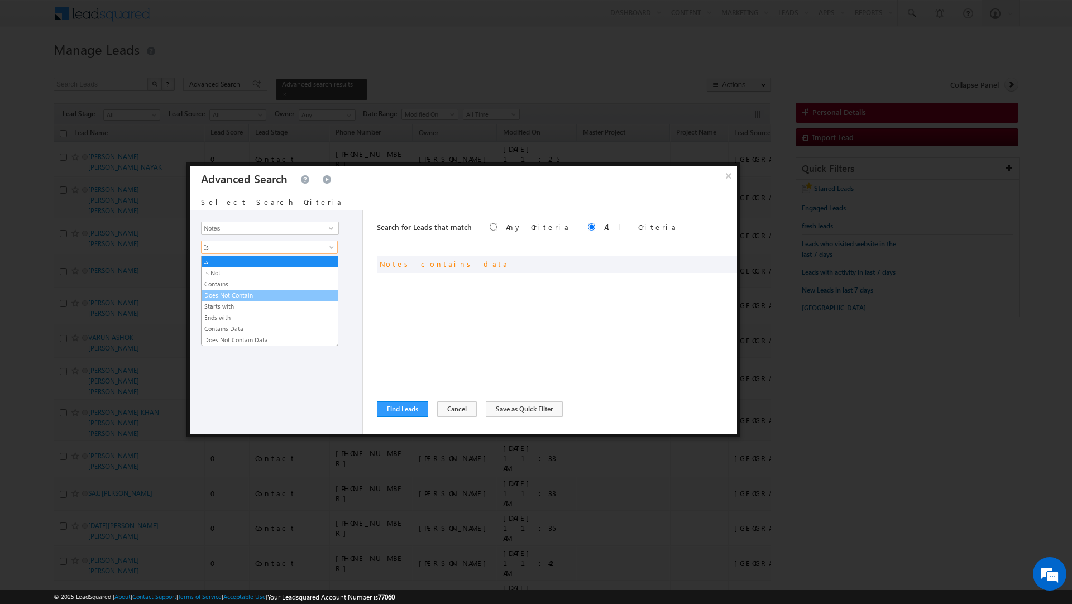
click at [222, 294] on link "Does Not Contain" at bounding box center [270, 295] width 136 height 10
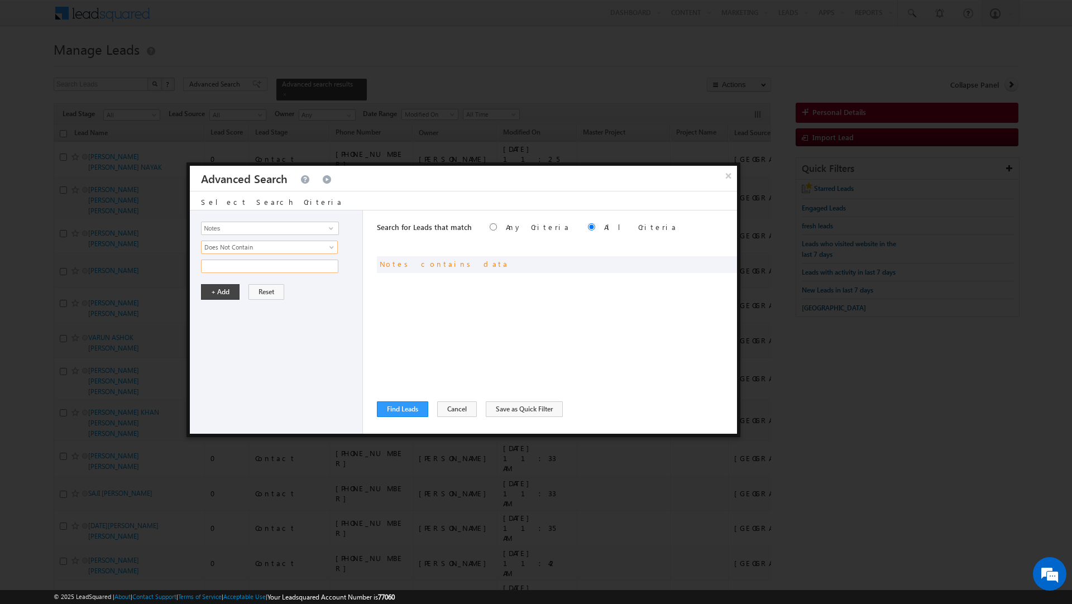
click at [218, 266] on input "text" at bounding box center [269, 266] width 137 height 13
type input "dnp"
click at [220, 293] on button "+ Add" at bounding box center [220, 292] width 39 height 16
click at [392, 410] on button "Find Leads" at bounding box center [402, 409] width 51 height 16
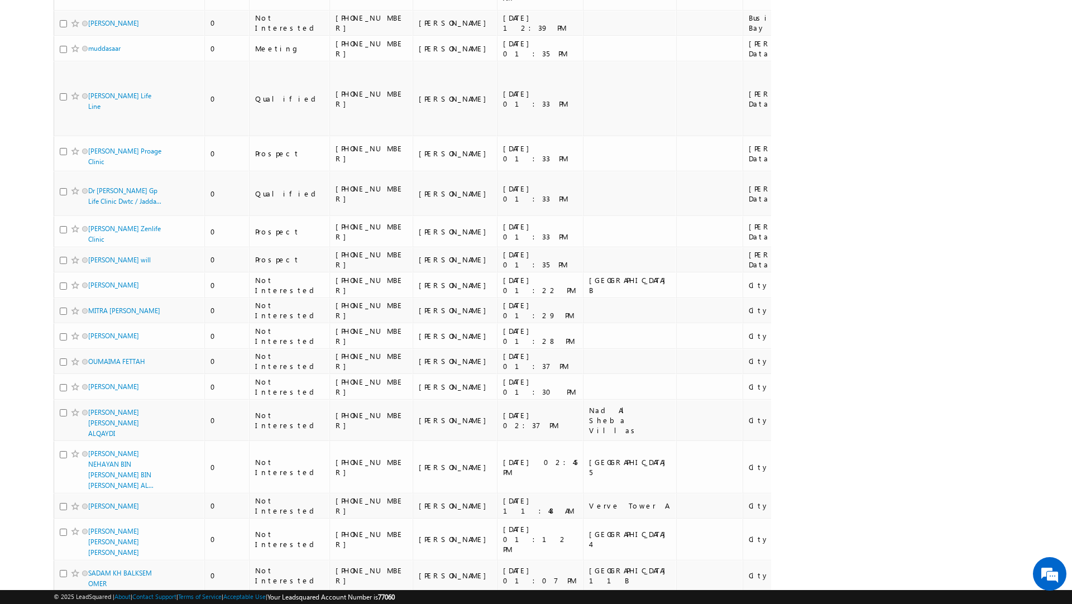
scroll to position [6744, 0]
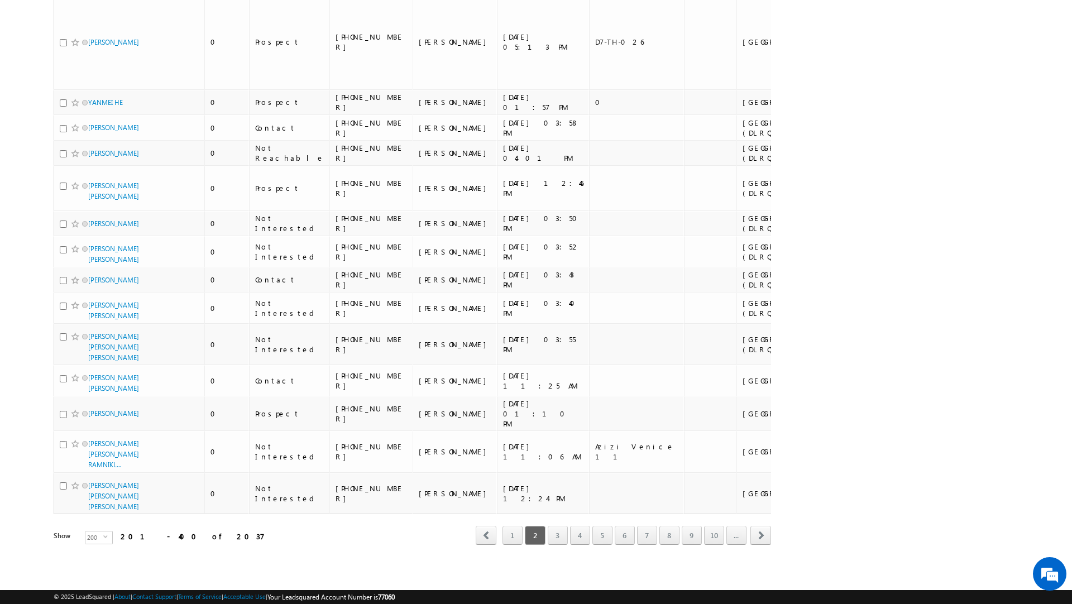
scroll to position [6517, 0]
click at [554, 540] on link "3" at bounding box center [558, 535] width 20 height 19
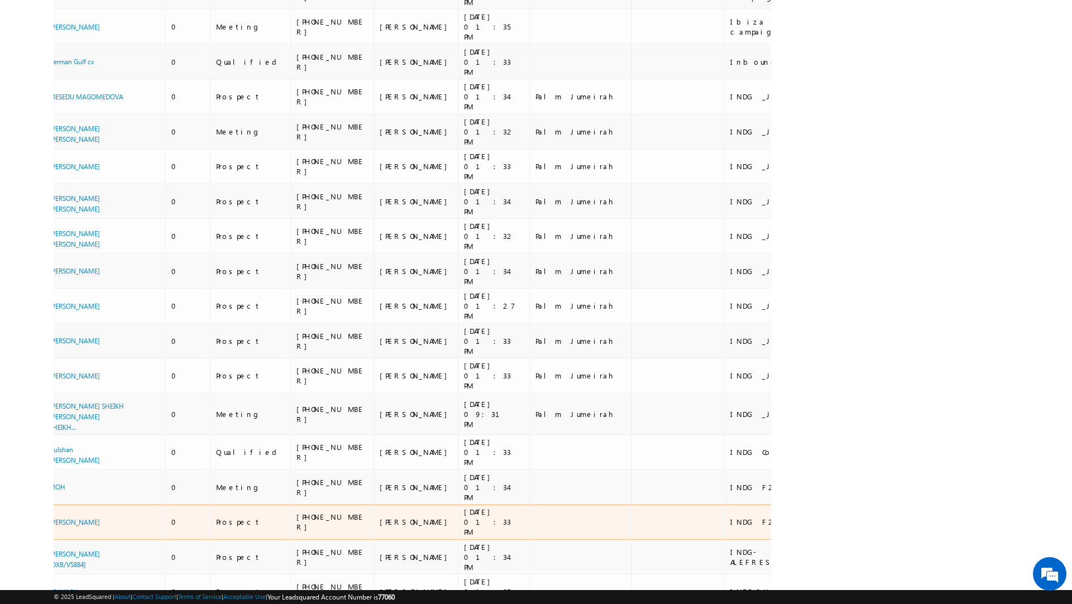
scroll to position [0, 0]
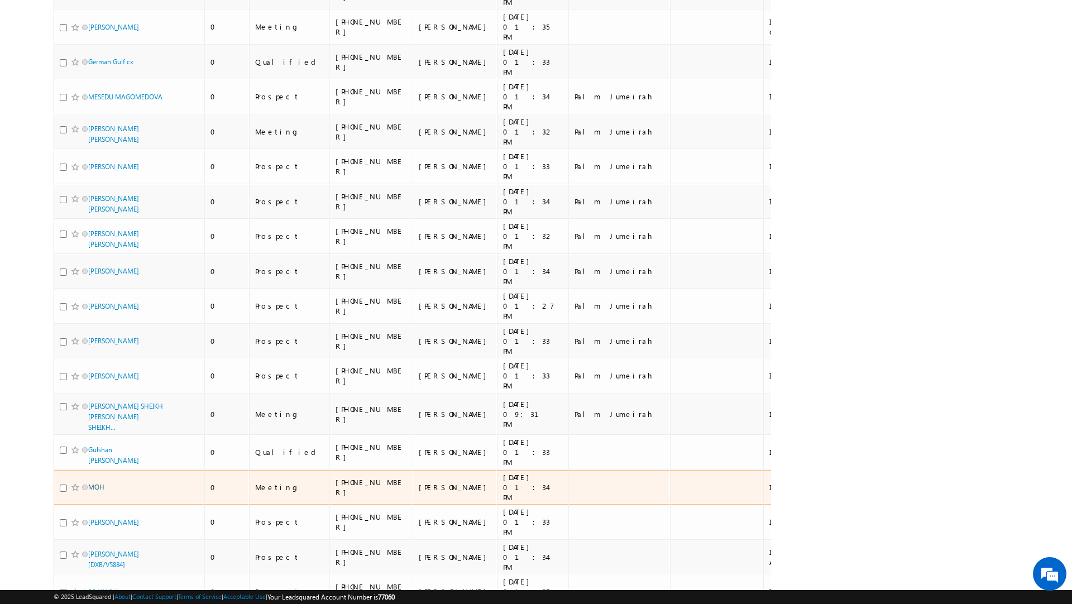
click at [99, 483] on link "MOH" at bounding box center [96, 487] width 16 height 8
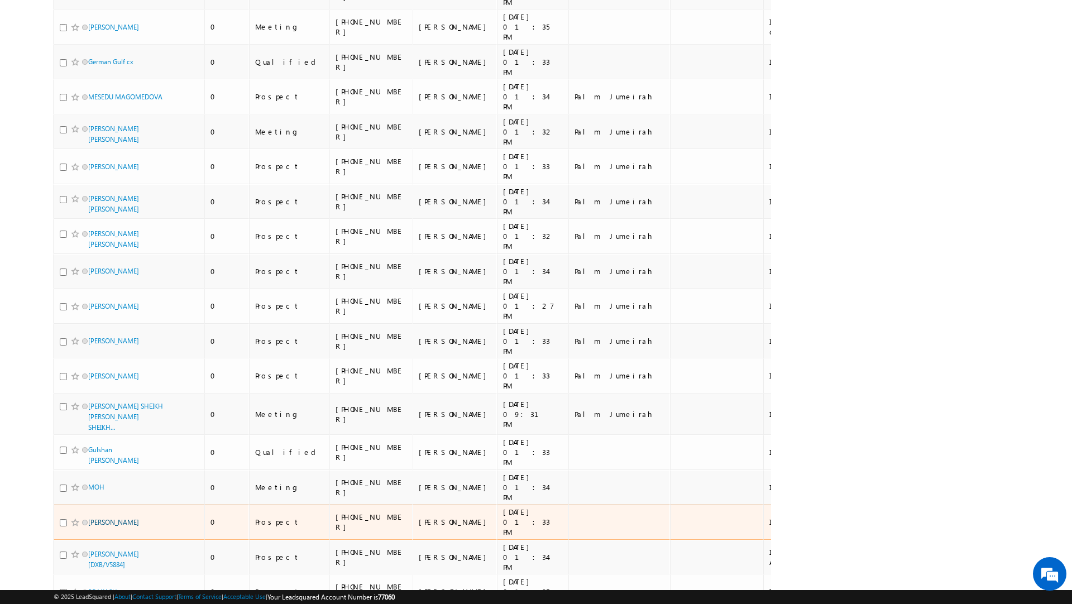
click at [95, 518] on link "[PERSON_NAME]" at bounding box center [113, 522] width 51 height 8
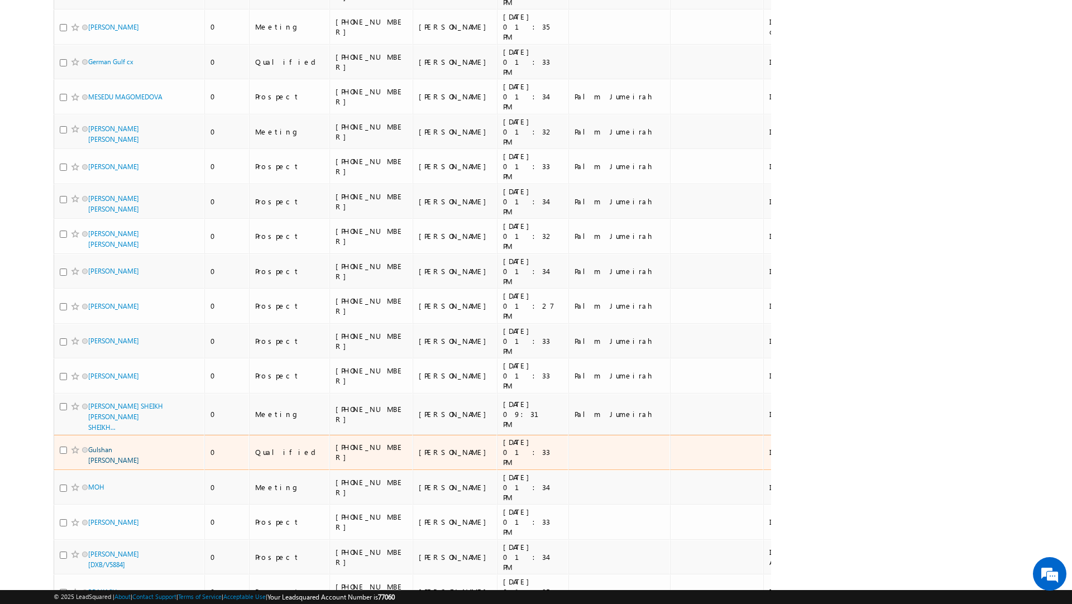
click at [132, 446] on link "Gulshan [PERSON_NAME]" at bounding box center [113, 455] width 51 height 19
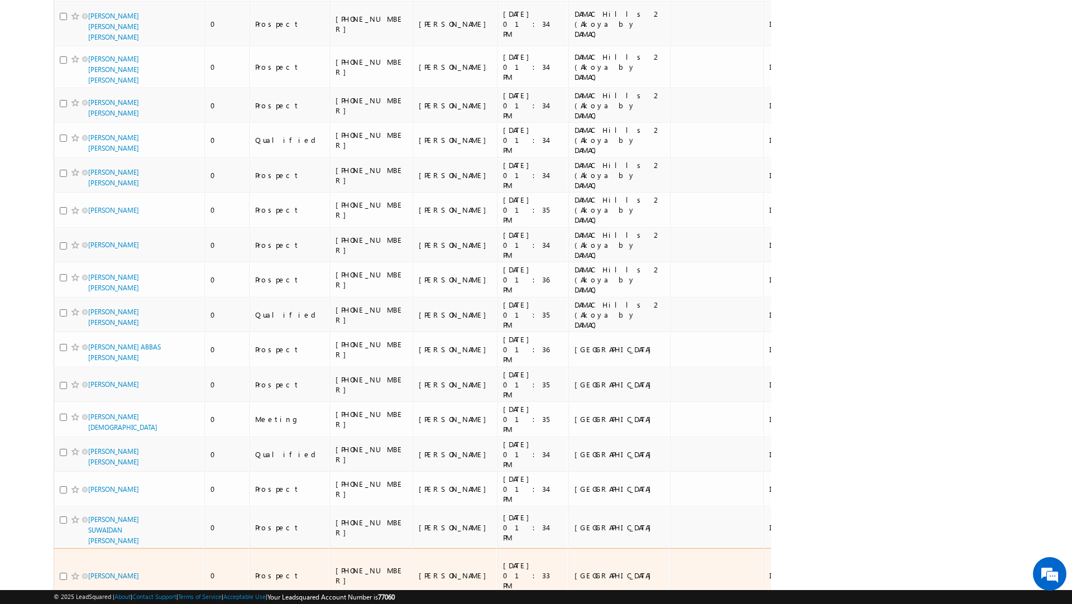
scroll to position [6476, 0]
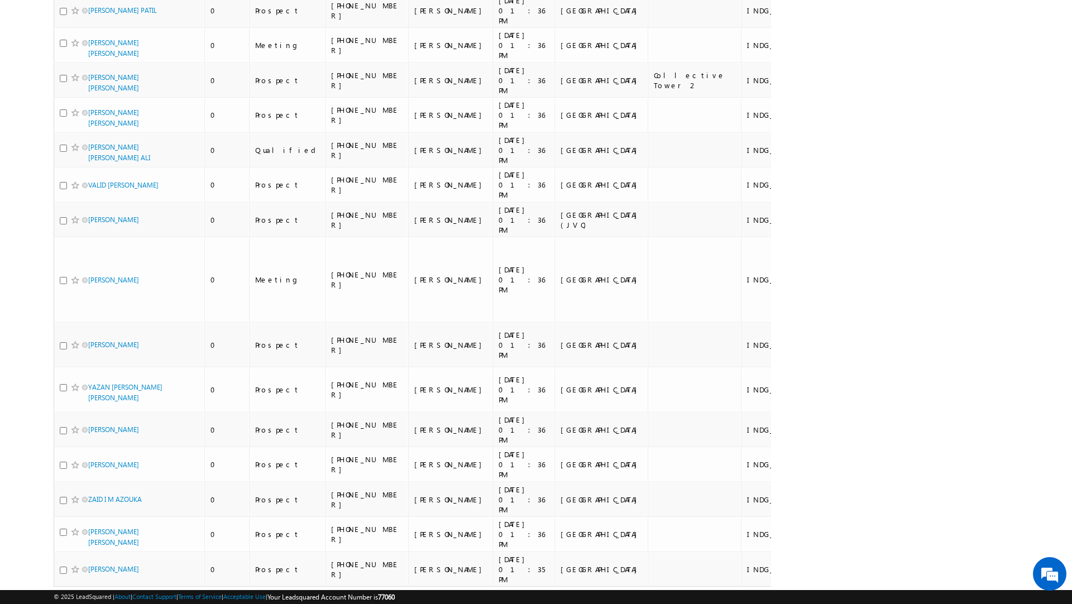
scroll to position [7539, 0]
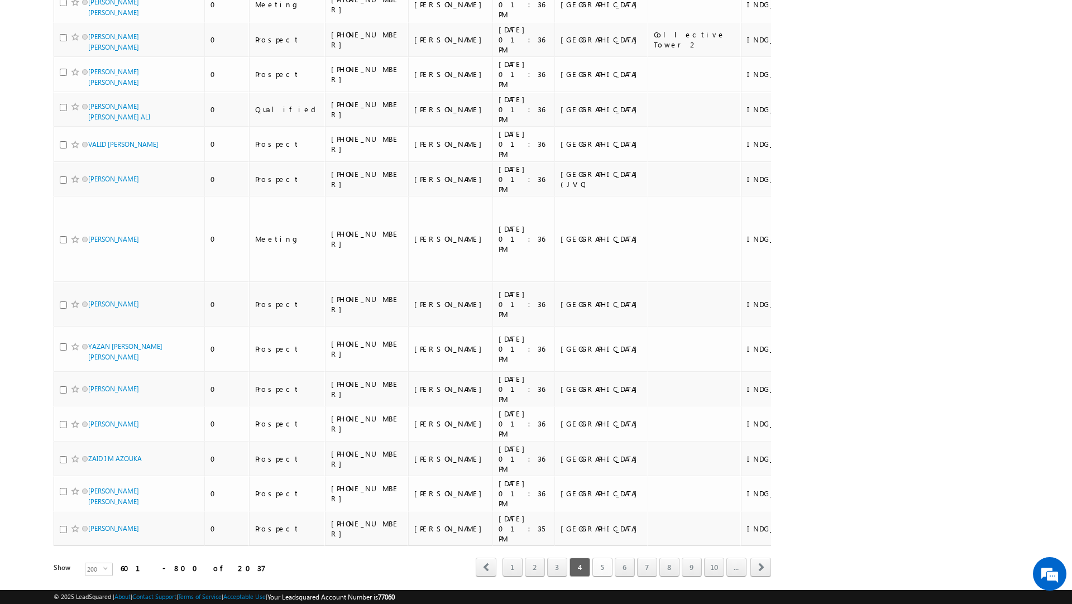
click at [601, 558] on link "5" at bounding box center [602, 567] width 20 height 19
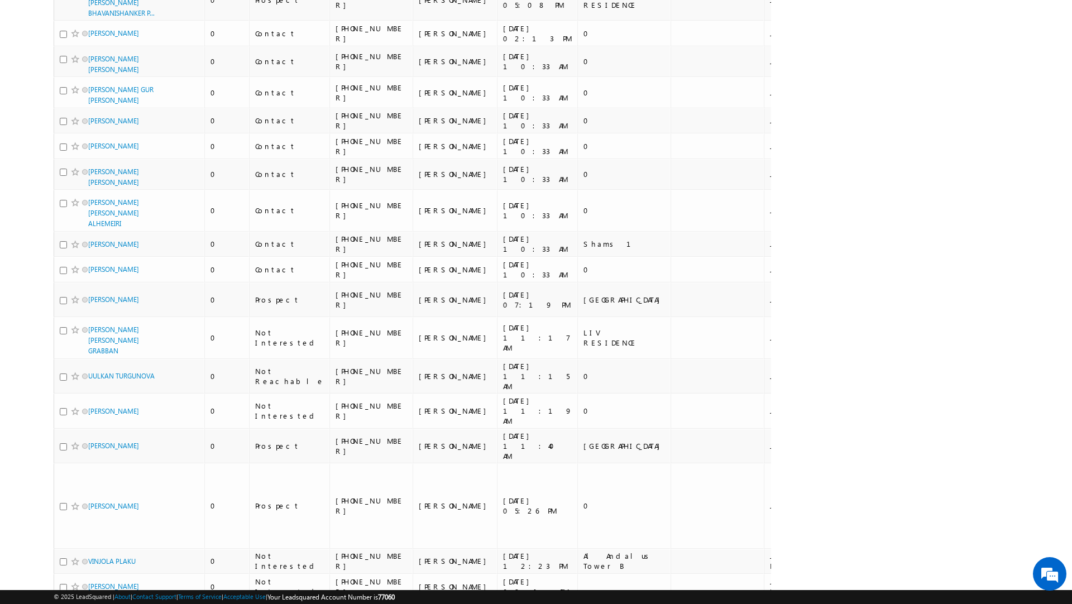
scroll to position [6949, 0]
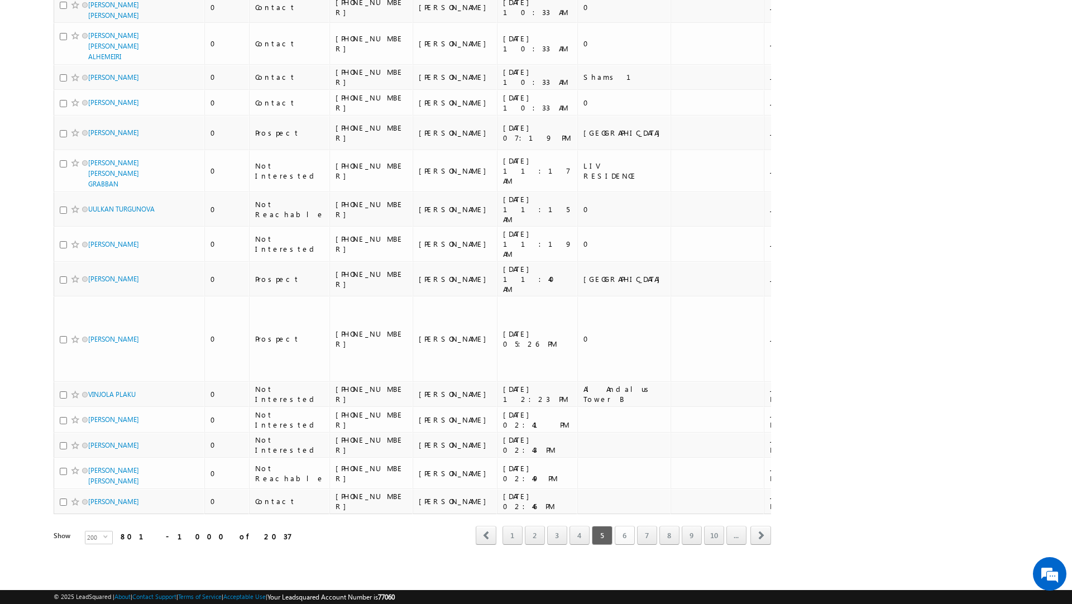
click at [620, 538] on link "6" at bounding box center [625, 535] width 20 height 19
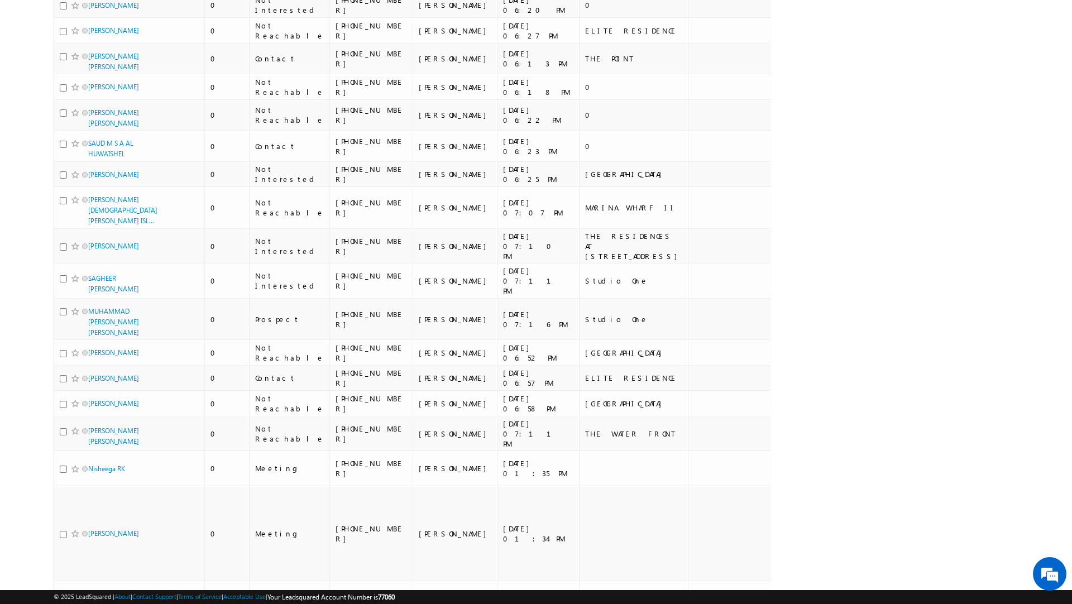
scroll to position [6728, 0]
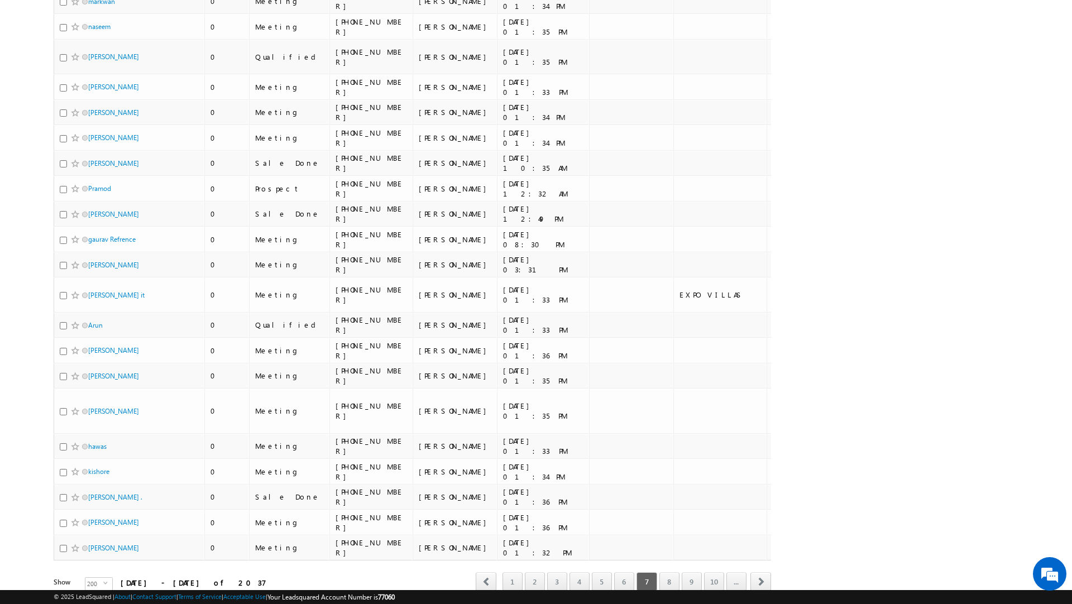
scroll to position [6184, 0]
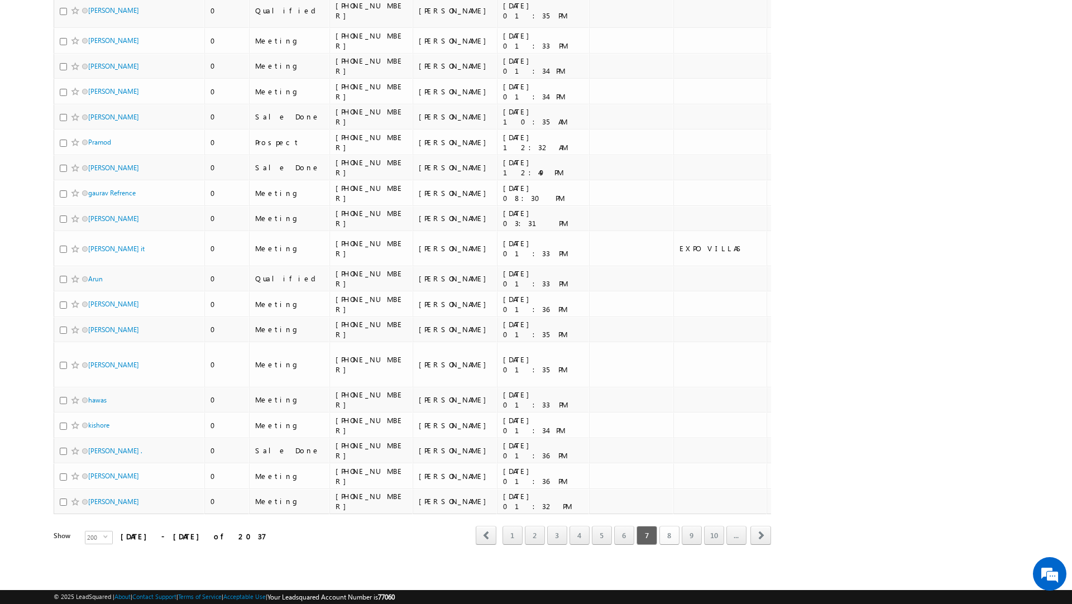
click at [666, 539] on link "8" at bounding box center [669, 535] width 20 height 19
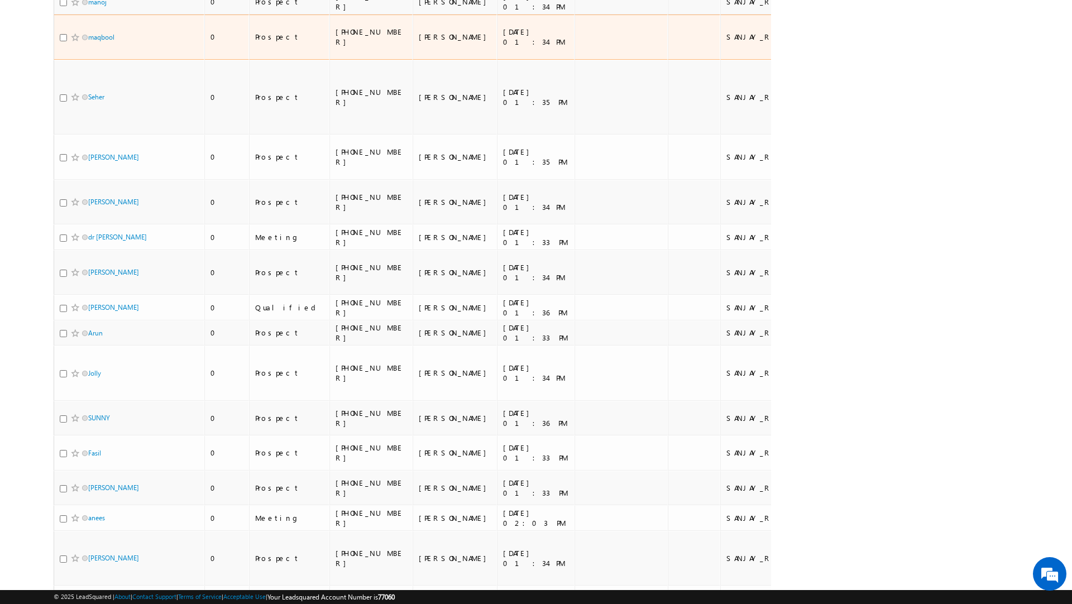
scroll to position [7910, 0]
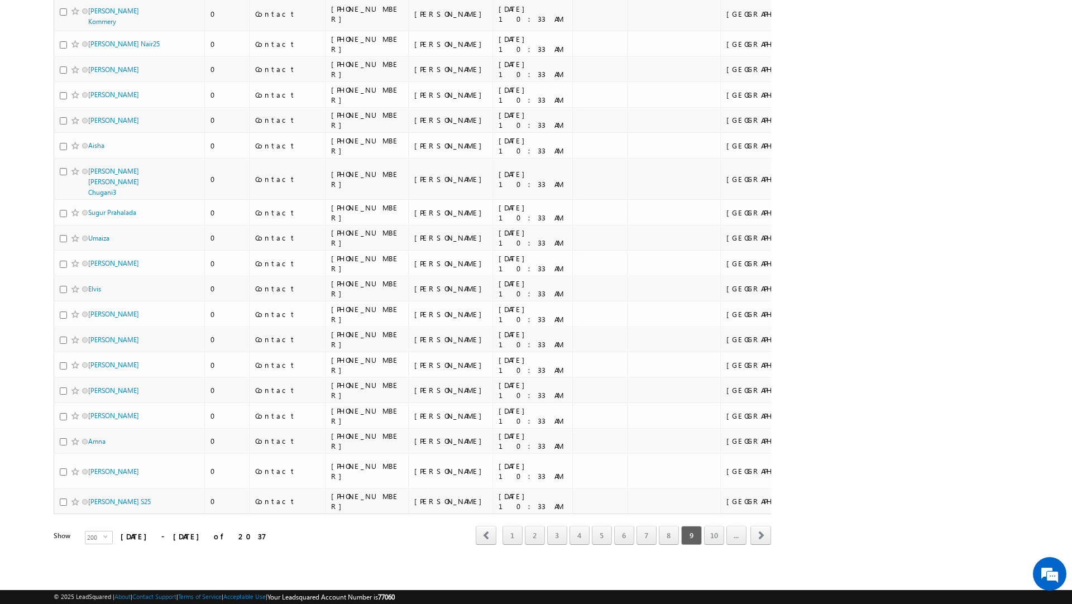
scroll to position [5998, 0]
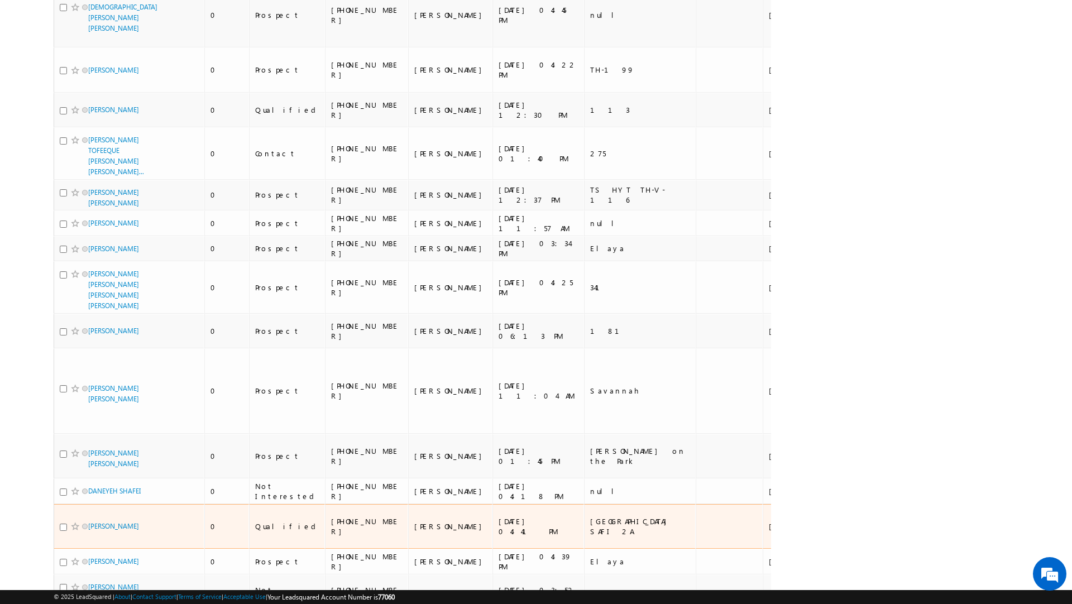
scroll to position [6314, 0]
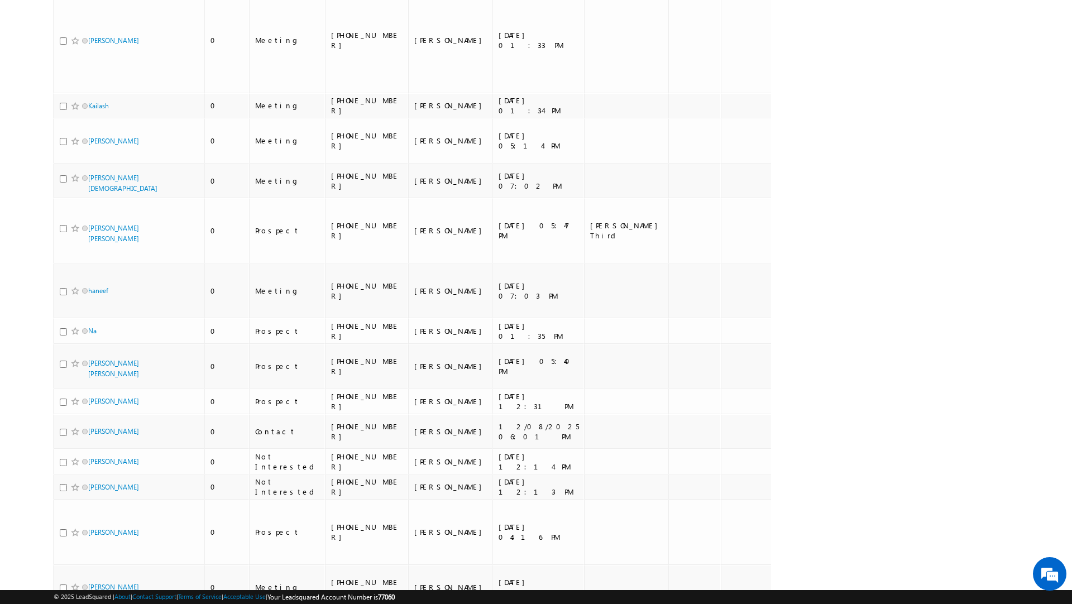
scroll to position [0, 0]
